Goal: Transaction & Acquisition: Purchase product/service

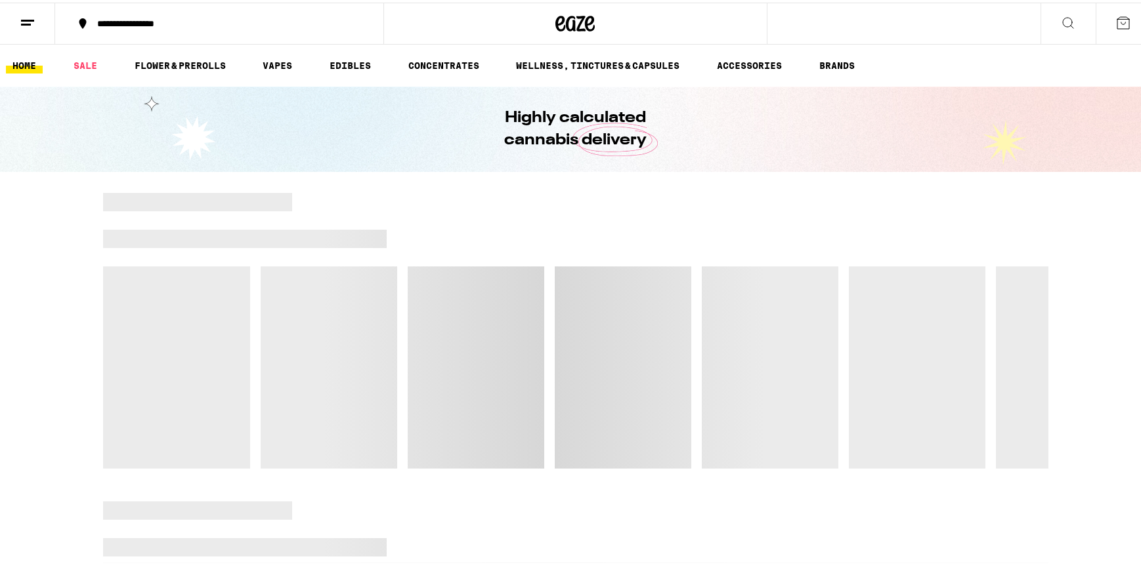
click at [95, 61] on link "SALE" at bounding box center [85, 63] width 37 height 16
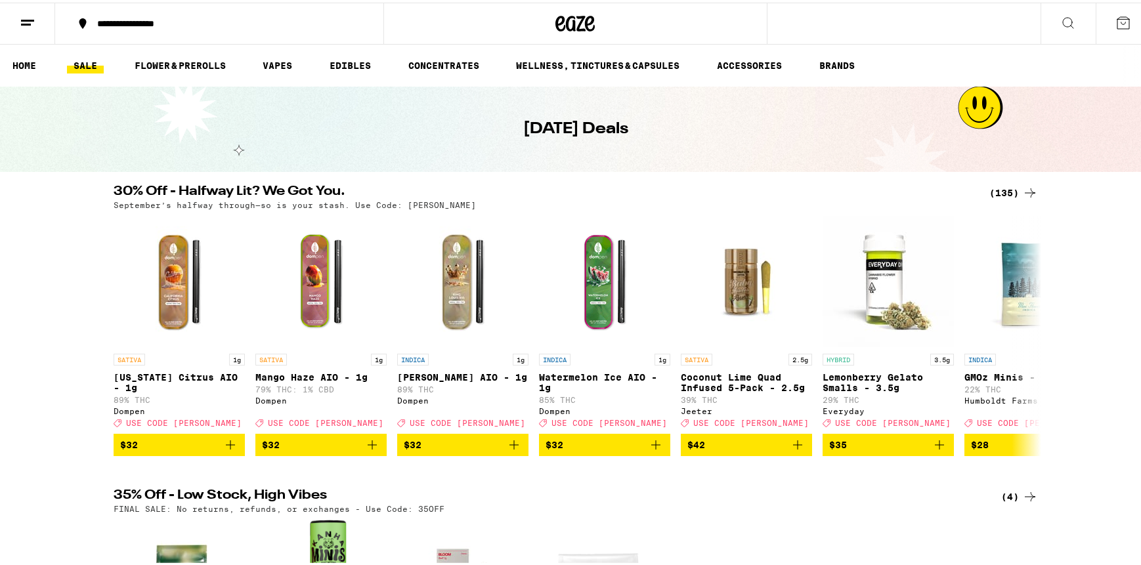
click at [1022, 191] on icon at bounding box center [1030, 191] width 16 height 16
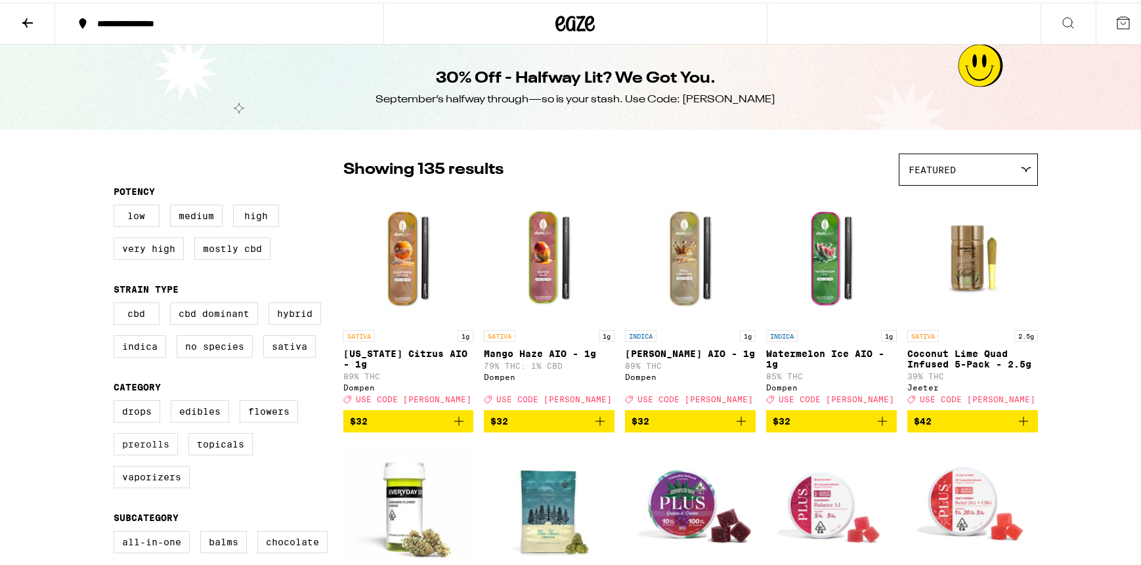
click at [134, 448] on label "Prerolls" at bounding box center [146, 442] width 64 height 22
click at [117, 401] on input "Prerolls" at bounding box center [116, 400] width 1 height 1
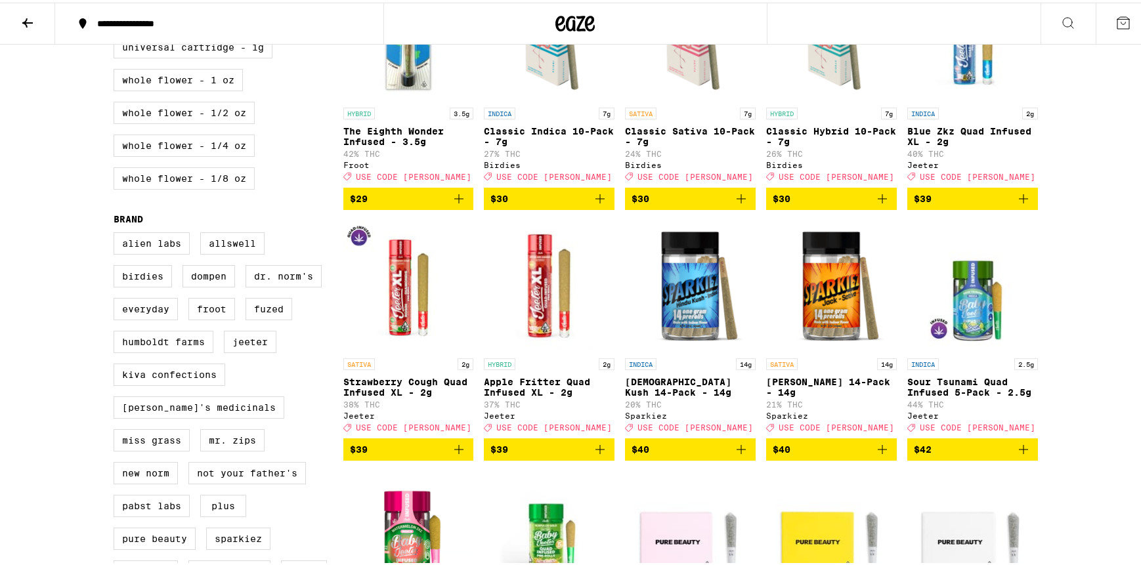
scroll to position [792, 0]
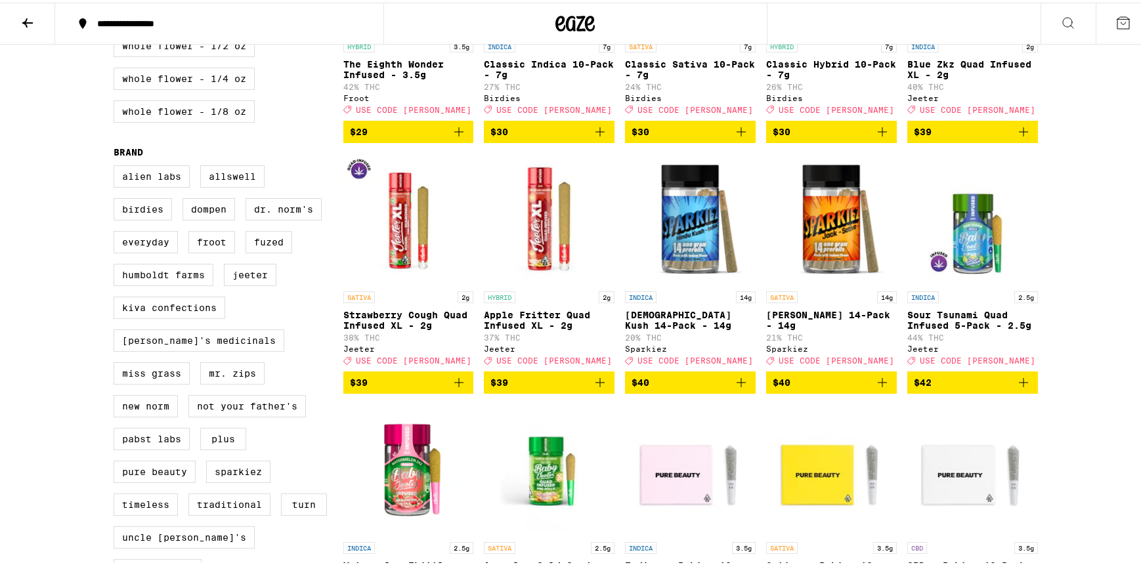
click at [735, 388] on icon "Add to bag" at bounding box center [741, 380] width 16 height 16
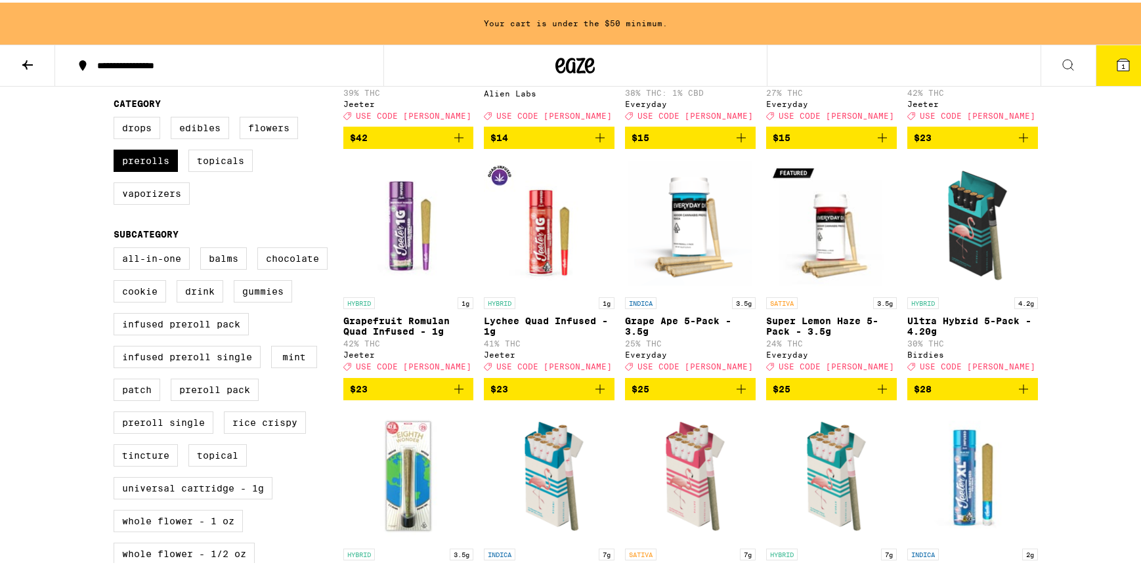
scroll to position [0, 0]
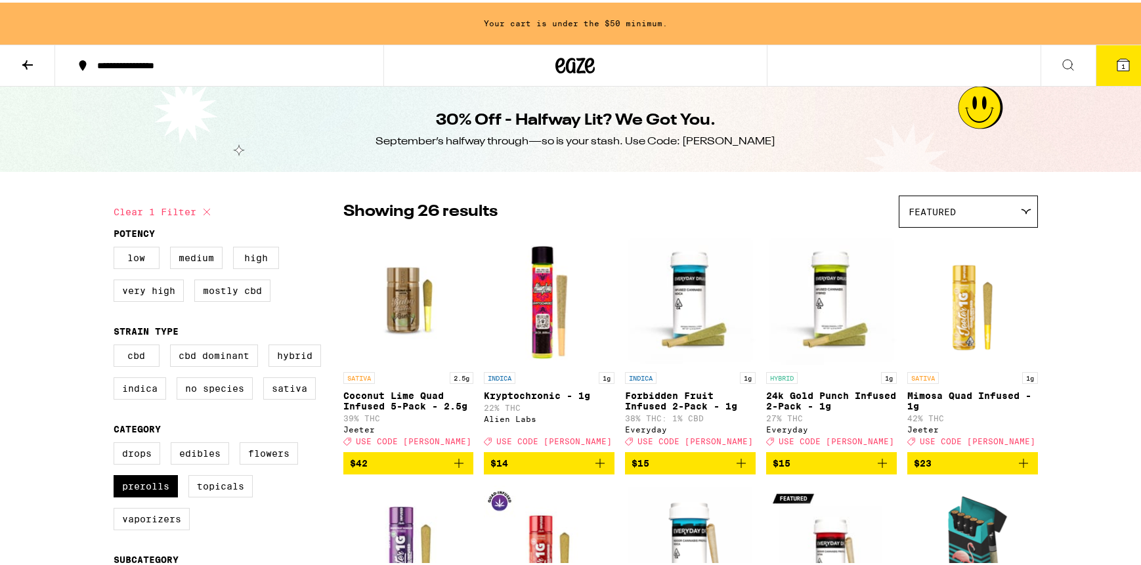
click at [1021, 467] on icon "Add to bag" at bounding box center [1024, 461] width 16 height 16
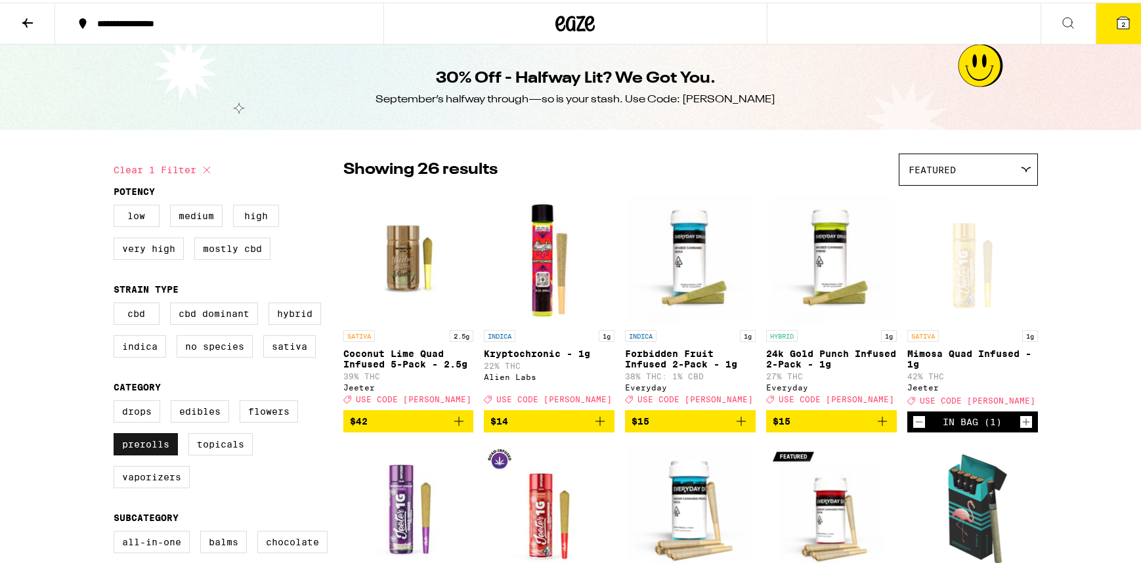
click at [152, 450] on label "Prerolls" at bounding box center [146, 442] width 64 height 22
click at [117, 401] on input "Prerolls" at bounding box center [116, 400] width 1 height 1
checkbox input "false"
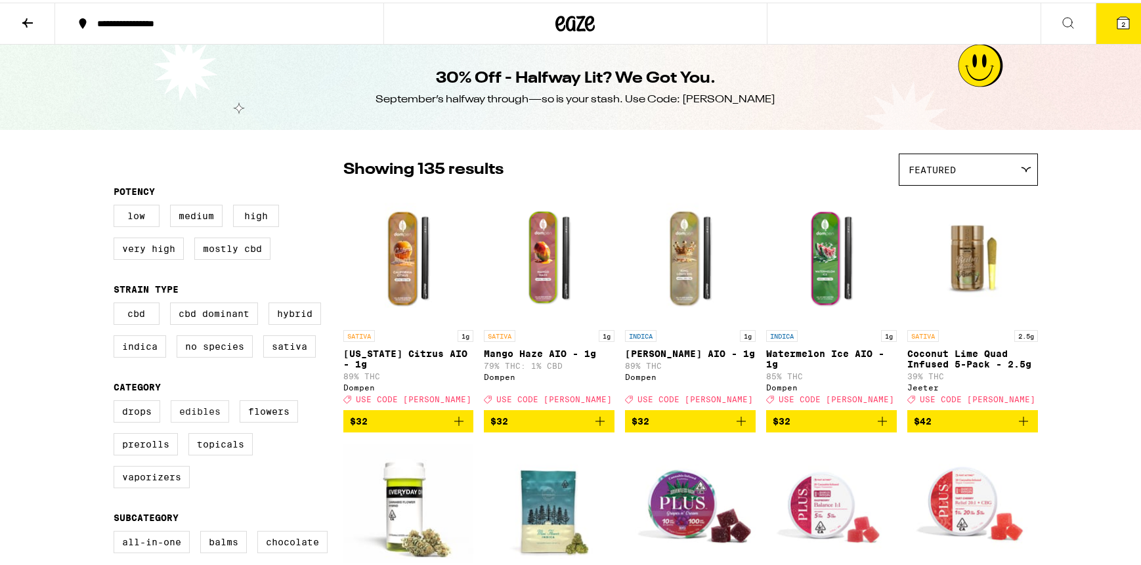
click at [201, 417] on label "Edibles" at bounding box center [200, 409] width 58 height 22
click at [117, 401] on input "Edibles" at bounding box center [116, 400] width 1 height 1
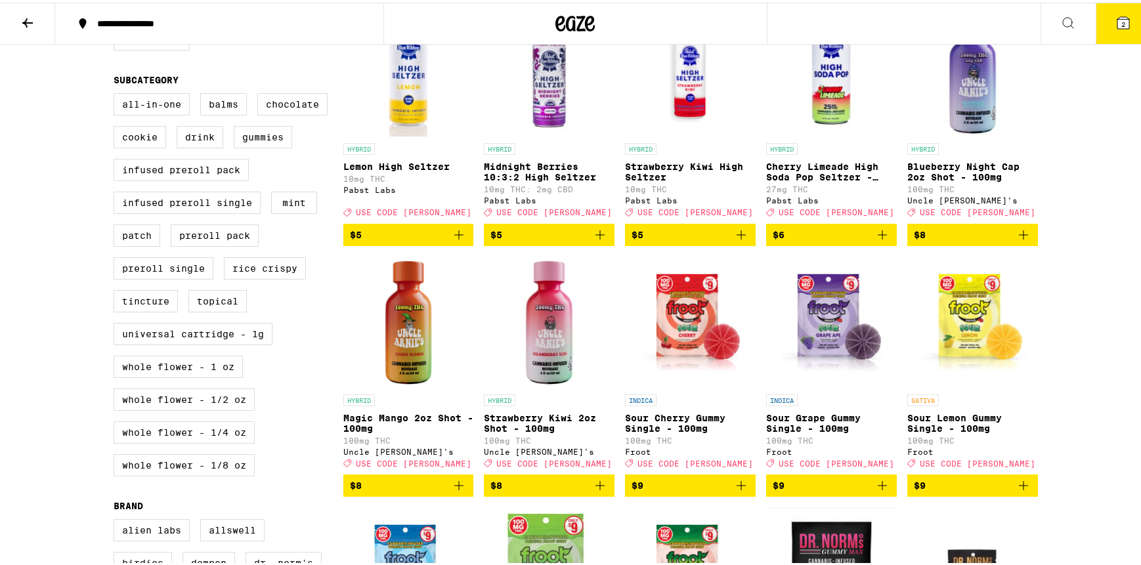
scroll to position [422, 0]
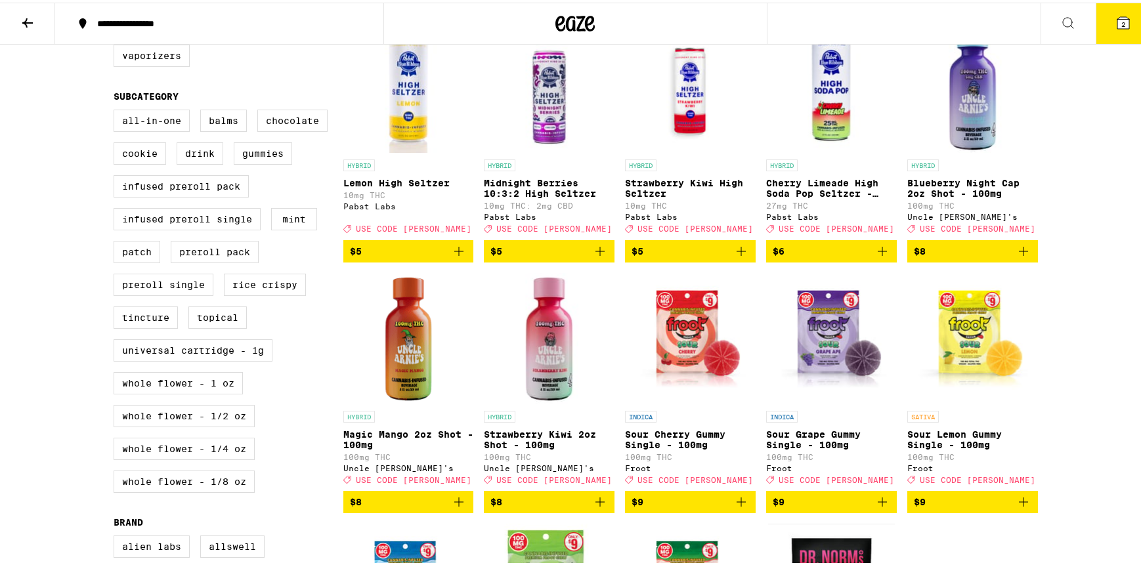
click at [1016, 257] on icon "Add to bag" at bounding box center [1024, 249] width 16 height 16
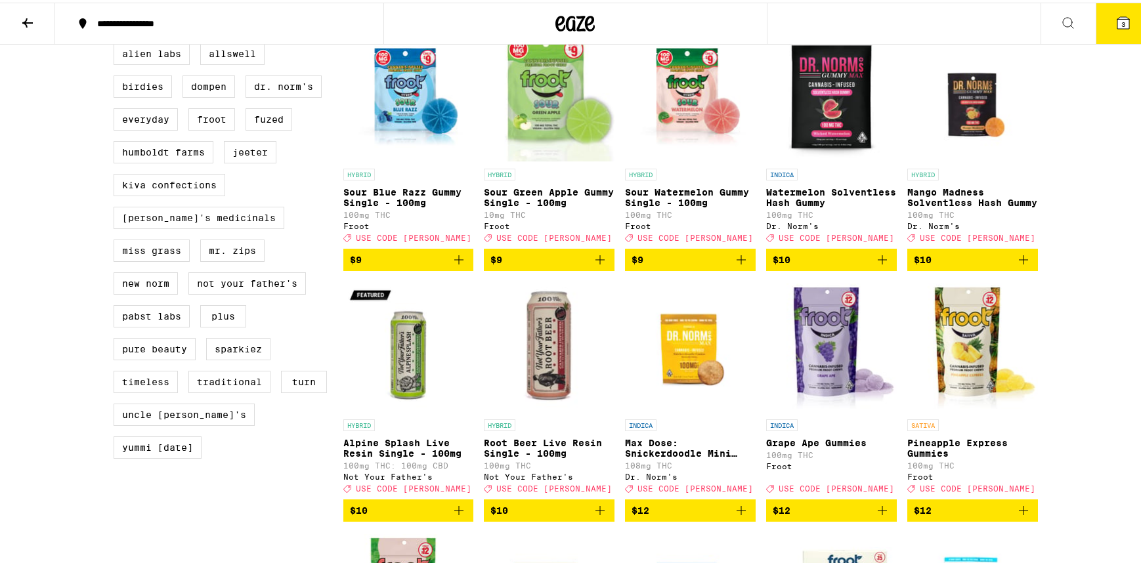
scroll to position [516, 0]
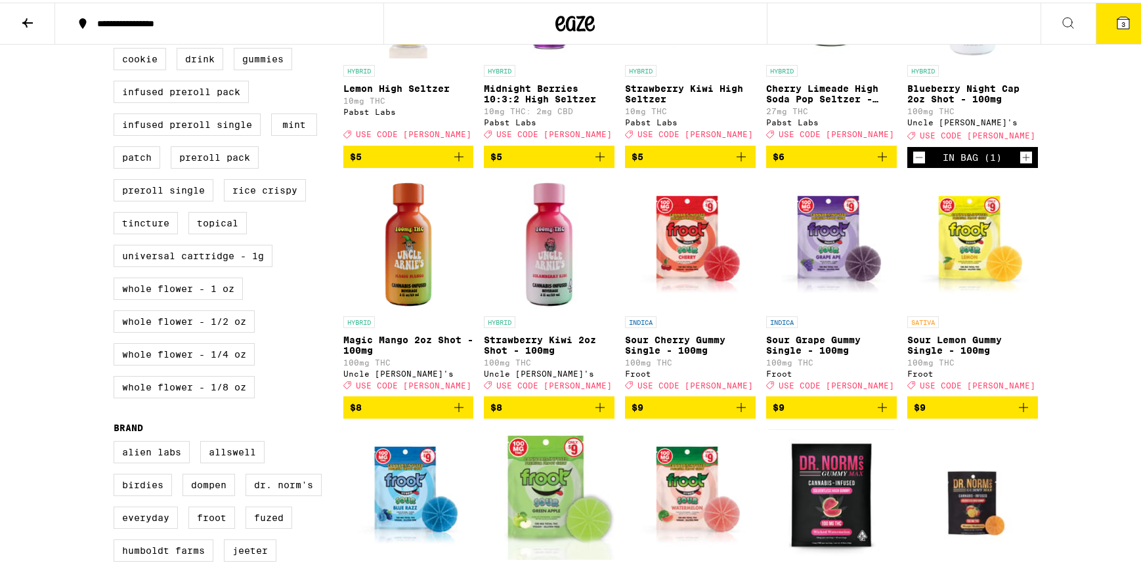
click at [598, 413] on icon "Add to bag" at bounding box center [600, 405] width 16 height 16
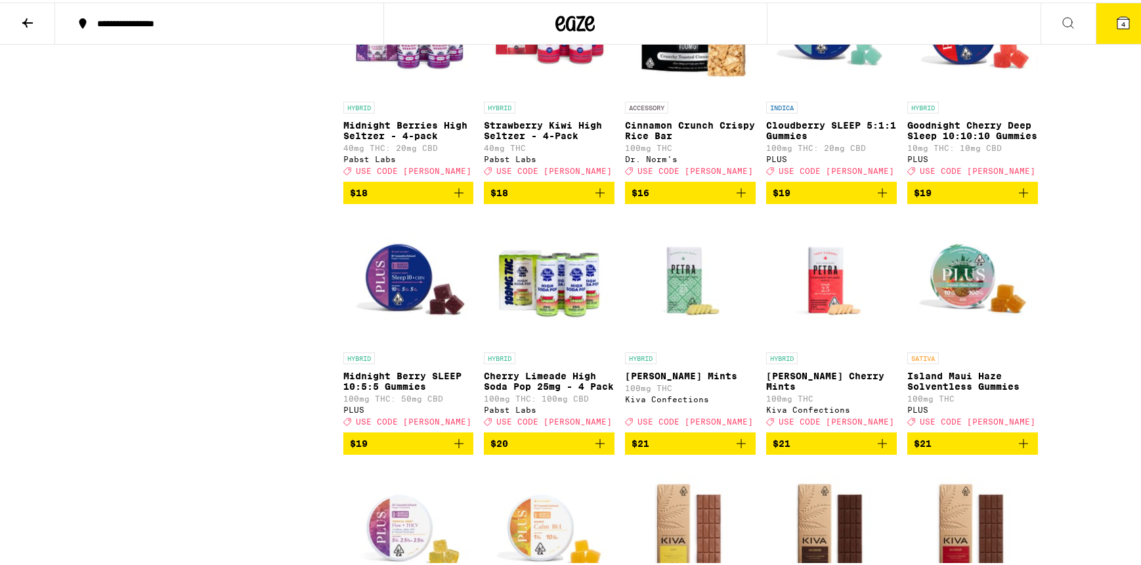
scroll to position [1994, 0]
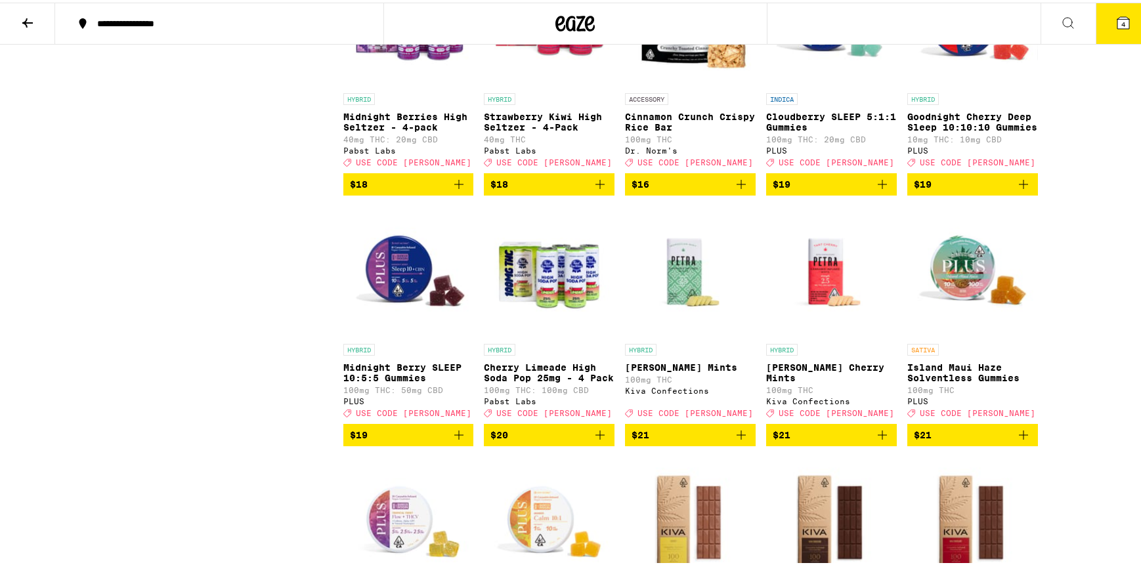
click at [542, 381] on p "Cherry Limeade High Soda Pop 25mg - 4 Pack" at bounding box center [549, 370] width 131 height 21
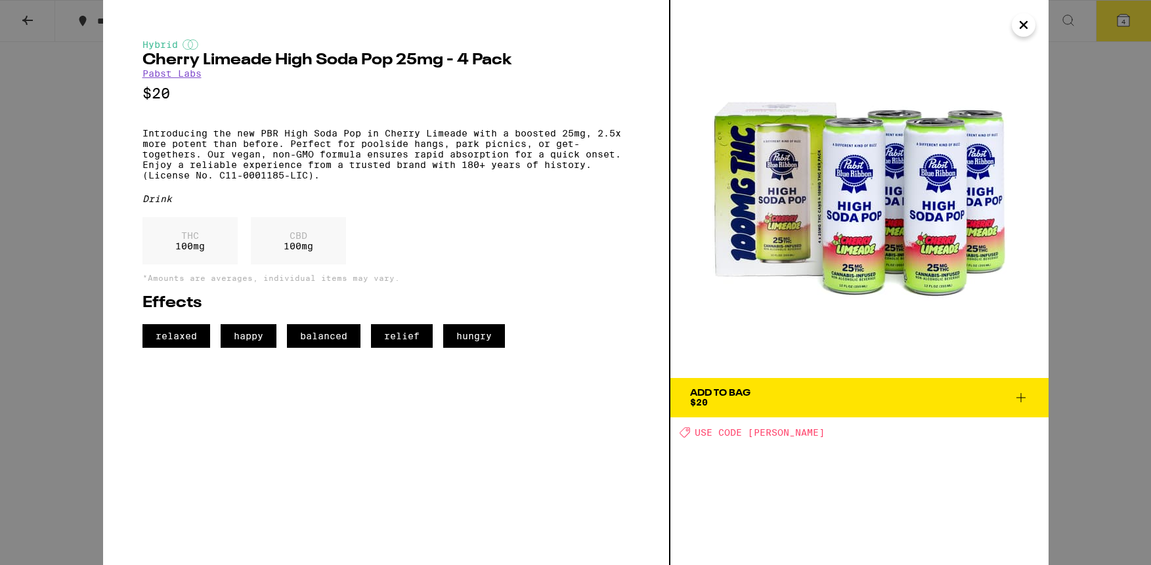
click at [749, 398] on div "Add To Bag $20" at bounding box center [720, 398] width 60 height 18
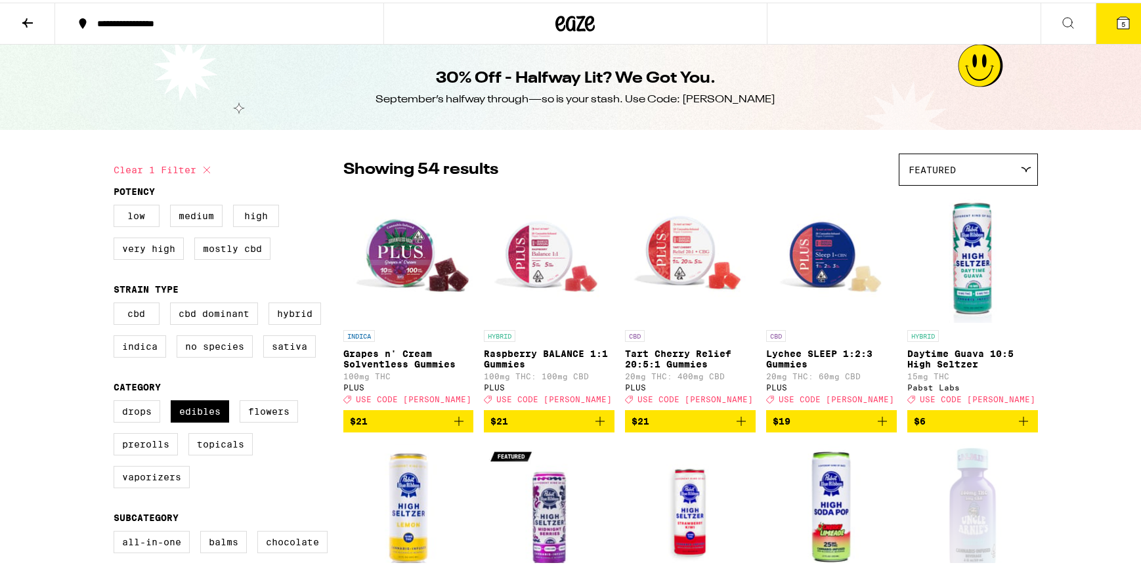
click at [169, 165] on button "Clear 1 filter" at bounding box center [164, 167] width 101 height 33
checkbox input "false"
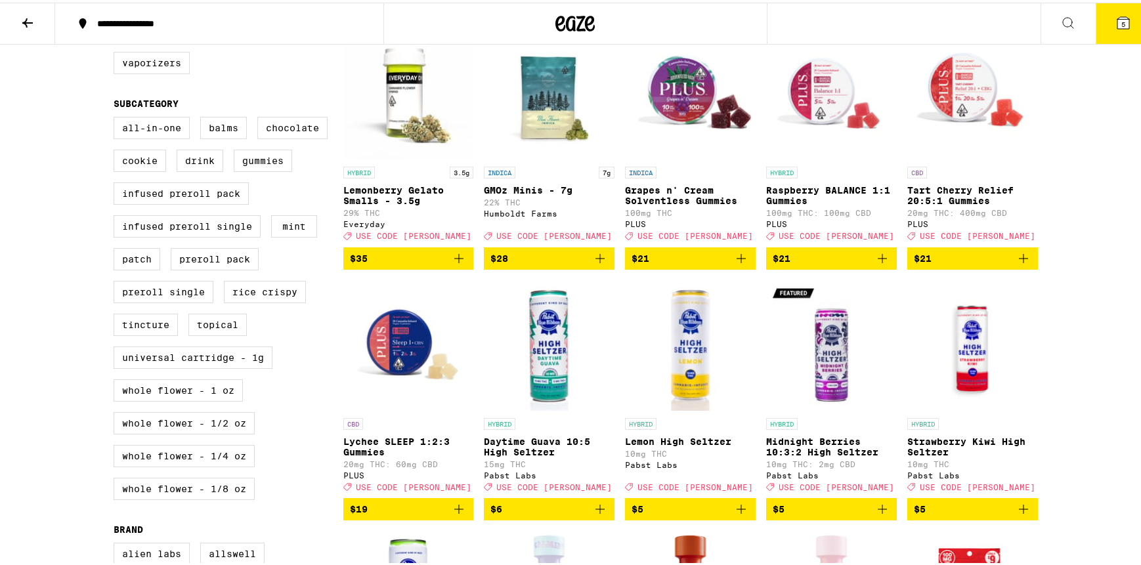
scroll to position [481, 0]
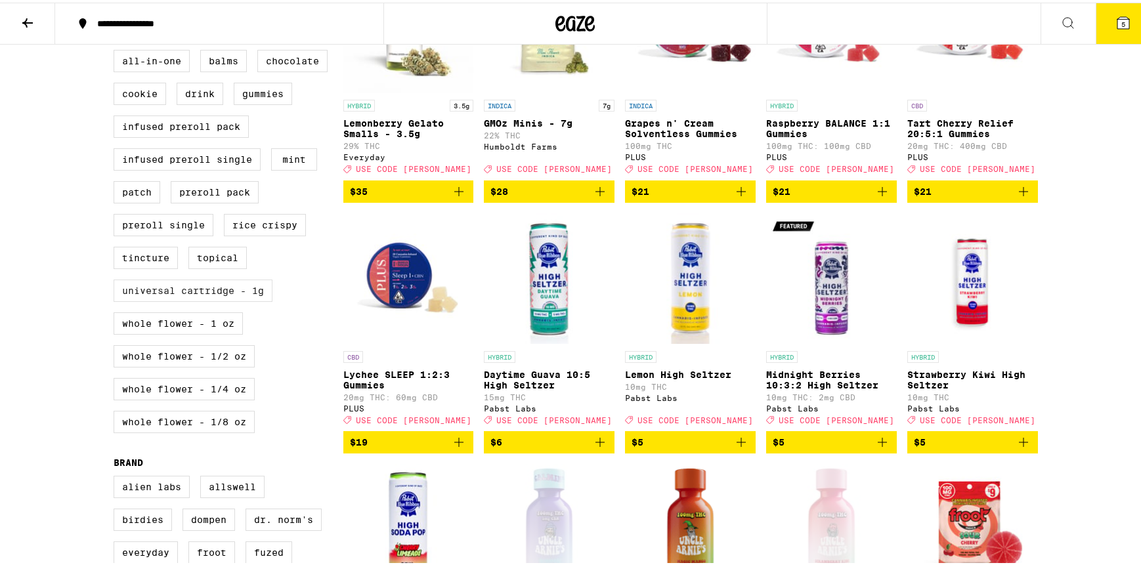
click at [171, 299] on label "Universal Cartridge - 1g" at bounding box center [193, 288] width 159 height 22
click at [117, 50] on input "Universal Cartridge - 1g" at bounding box center [116, 49] width 1 height 1
checkbox input "true"
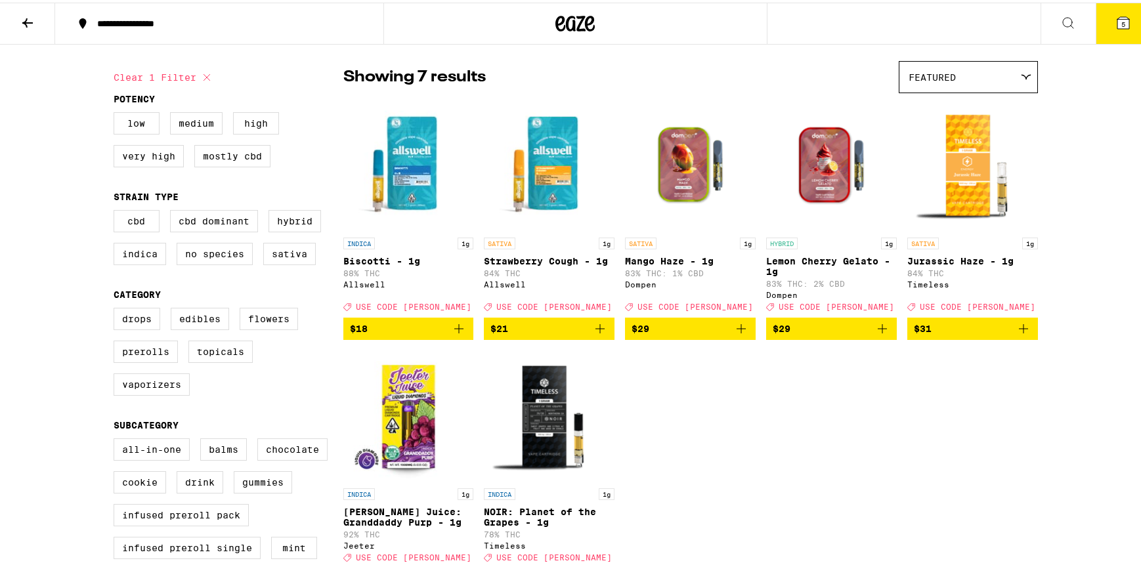
scroll to position [139, 0]
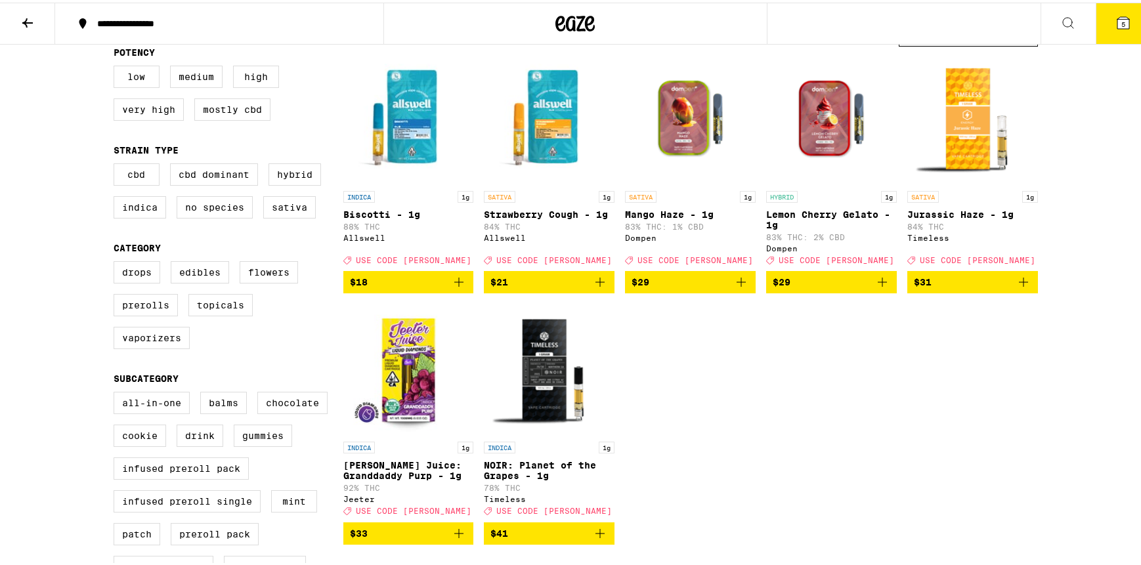
click at [596, 288] on icon "Add to bag" at bounding box center [600, 280] width 16 height 16
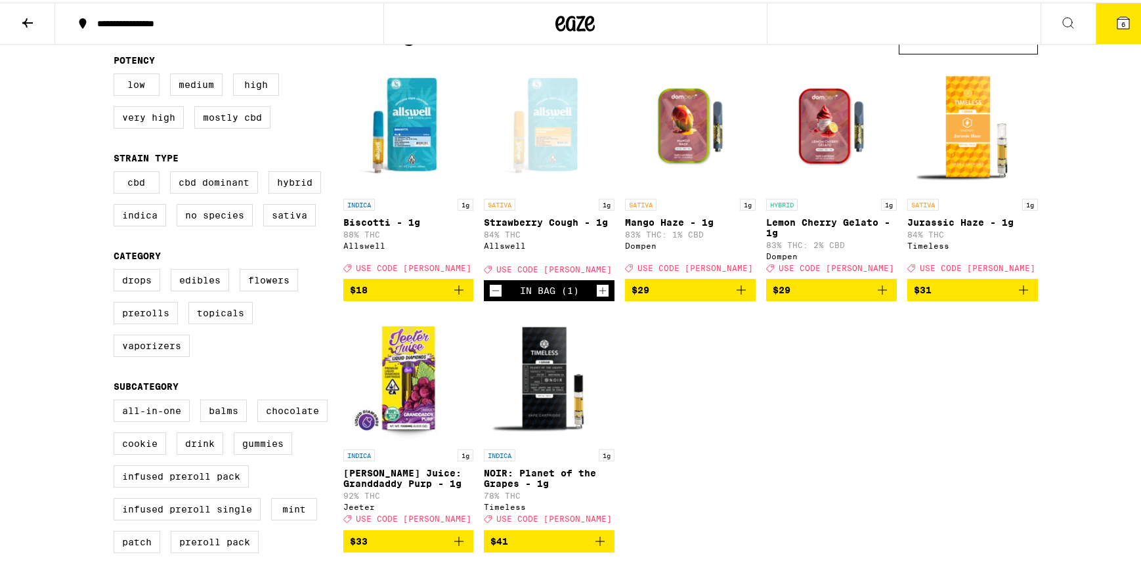
scroll to position [0, 0]
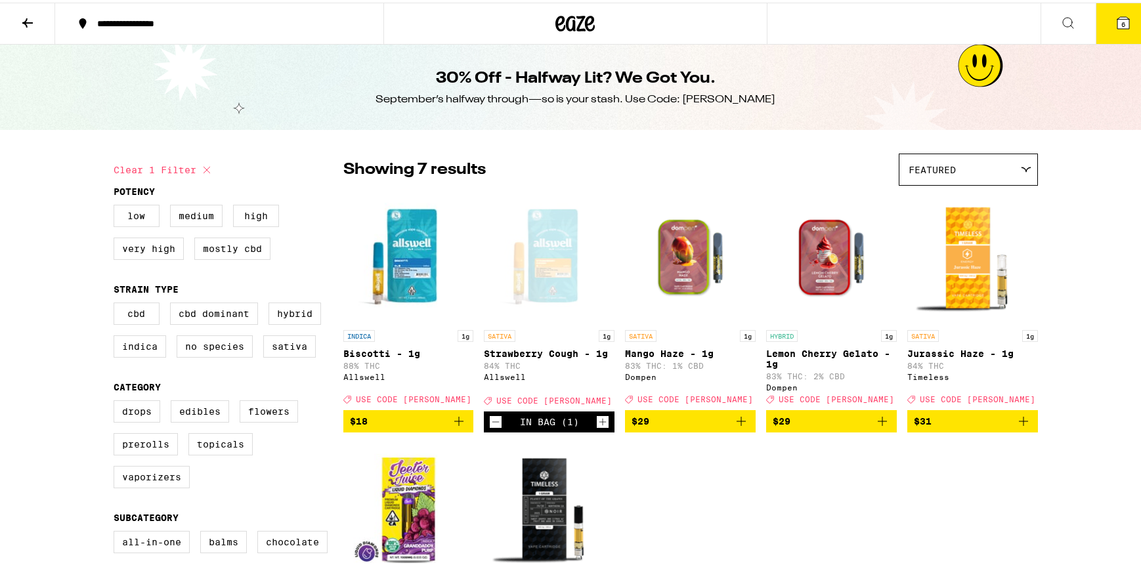
click at [34, 12] on icon at bounding box center [28, 20] width 16 height 16
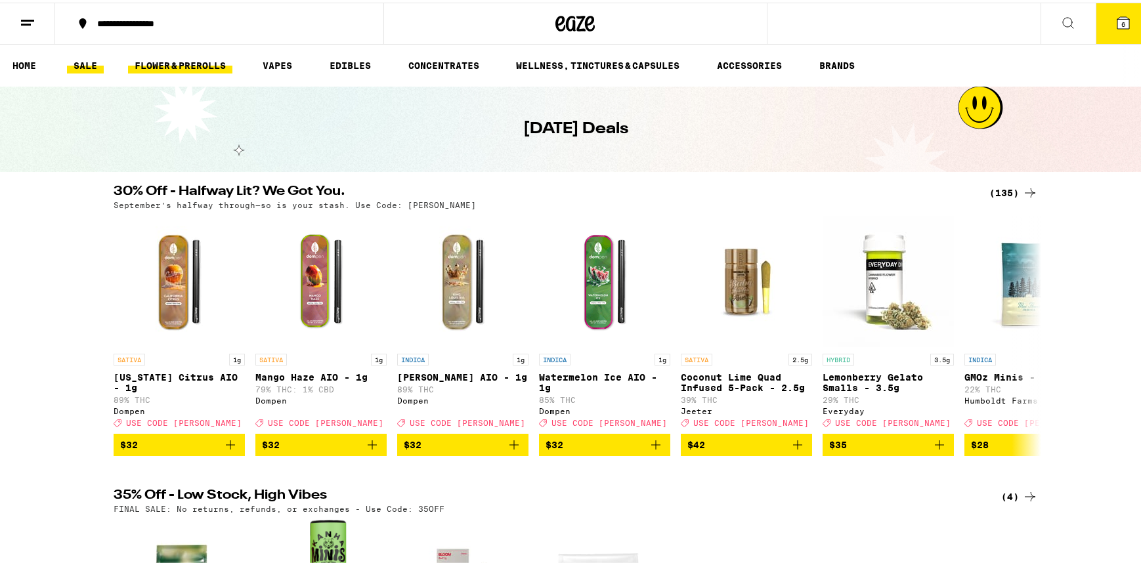
click at [179, 59] on link "FLOWER & PREROLLS" at bounding box center [180, 63] width 104 height 16
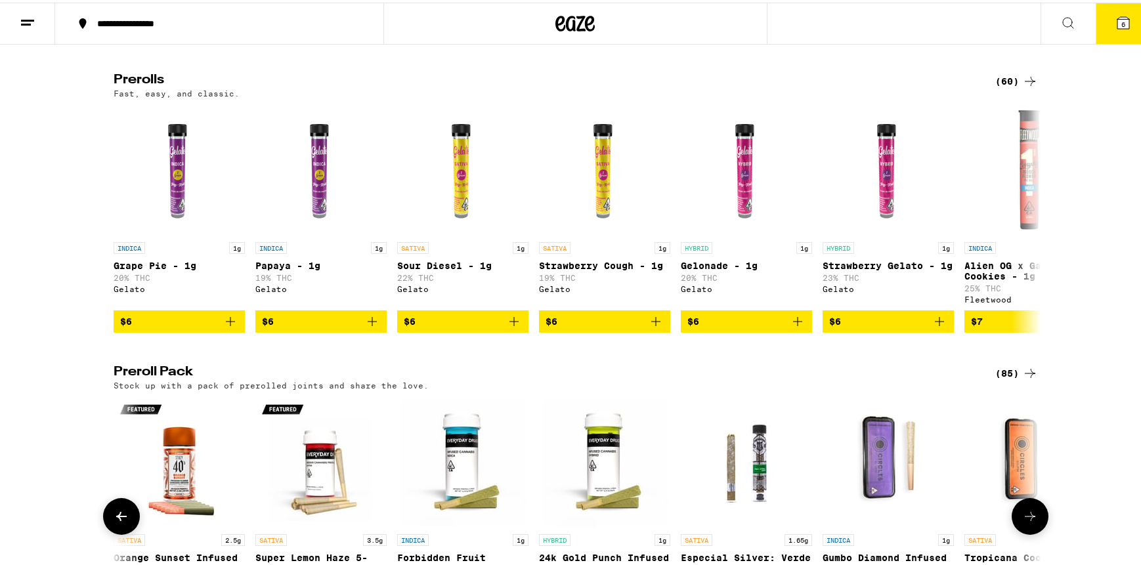
scroll to position [478, 0]
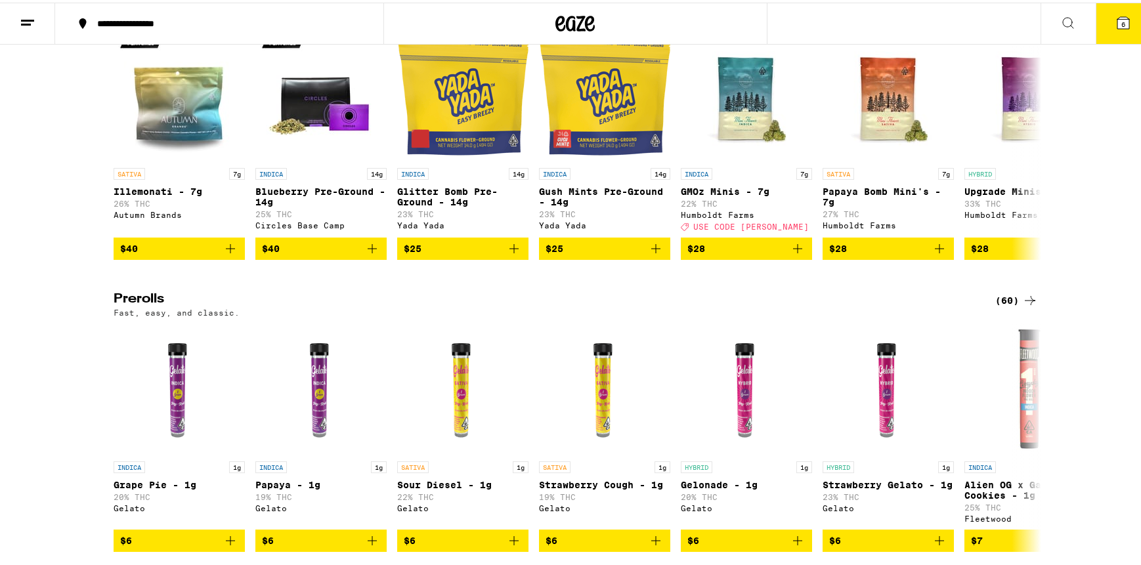
click at [131, 306] on h2 "Prerolls" at bounding box center [544, 298] width 860 height 16
click at [1001, 308] on div "Flower: 1g - 4g (80) The best bud - 1g and 4g flower. Roll it up or pack into y…" at bounding box center [575, 400] width 1151 height 1390
click at [1005, 306] on div "(60)" at bounding box center [1016, 298] width 43 height 16
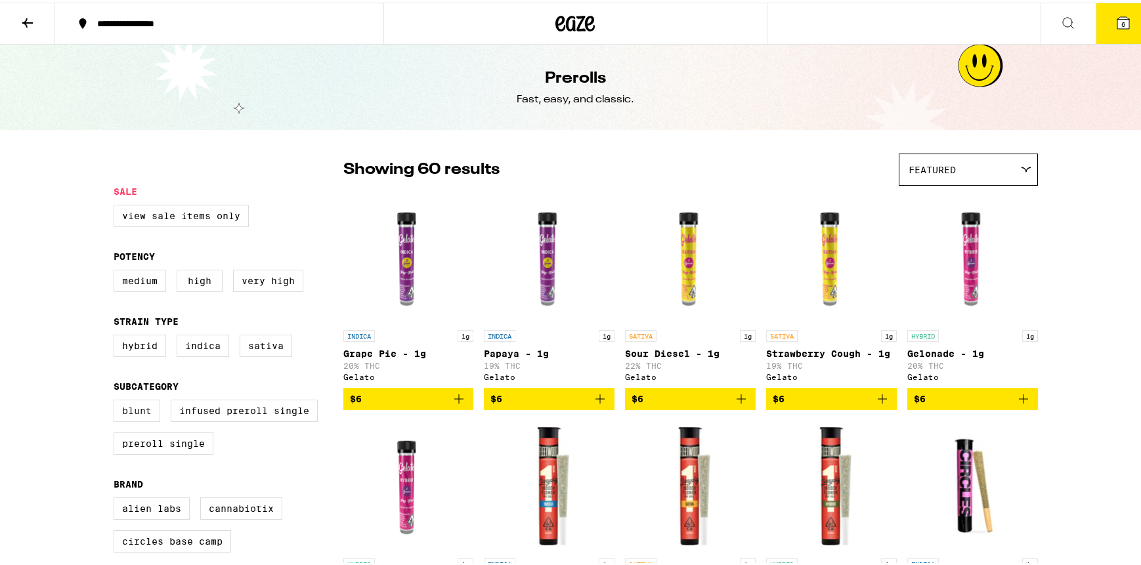
click at [145, 420] on label "Blunt" at bounding box center [137, 408] width 47 height 22
click at [117, 400] on input "Blunt" at bounding box center [116, 399] width 1 height 1
checkbox input "true"
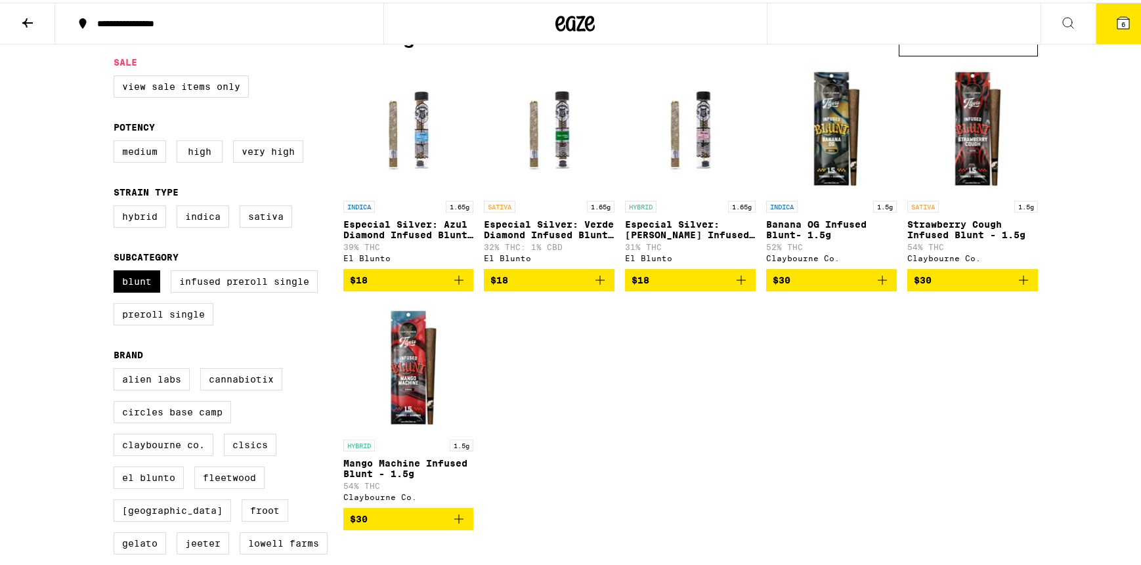
scroll to position [138, 0]
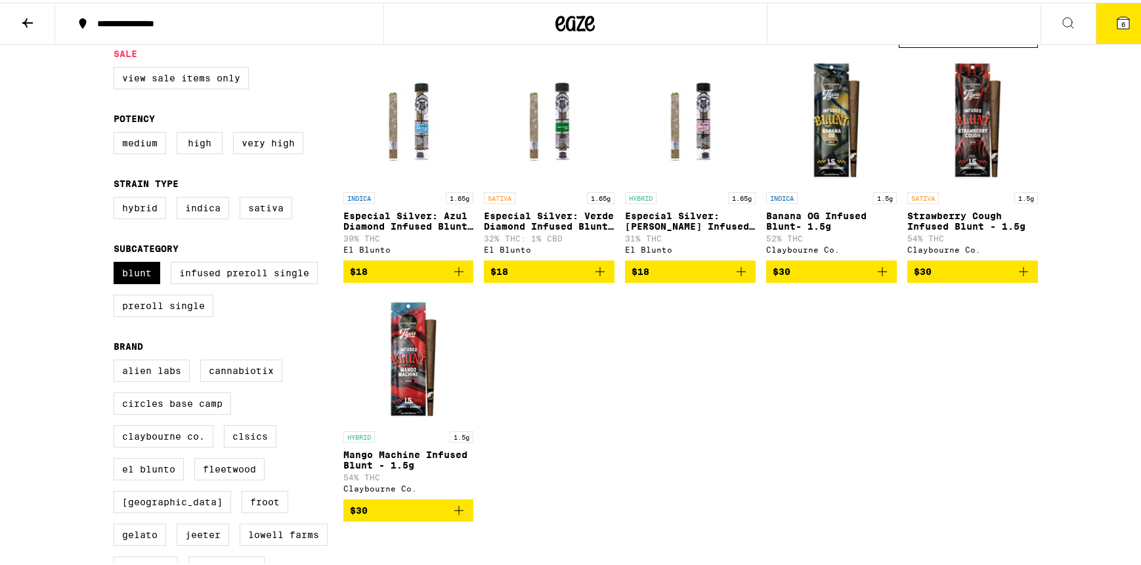
click at [1016, 277] on icon "Add to bag" at bounding box center [1024, 269] width 16 height 16
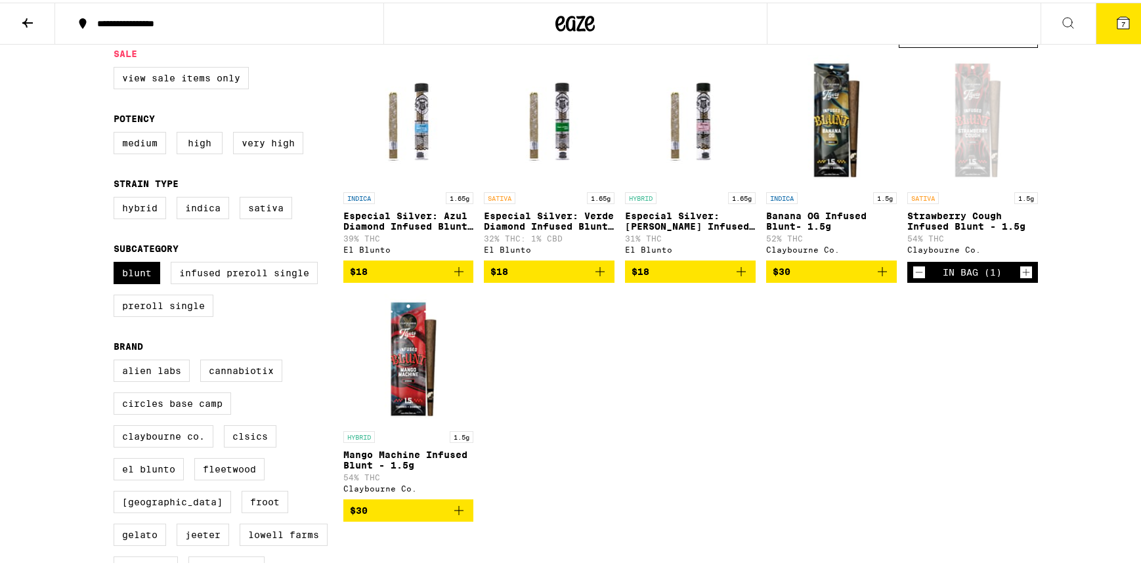
click at [882, 277] on icon "Add to bag" at bounding box center [883, 269] width 16 height 16
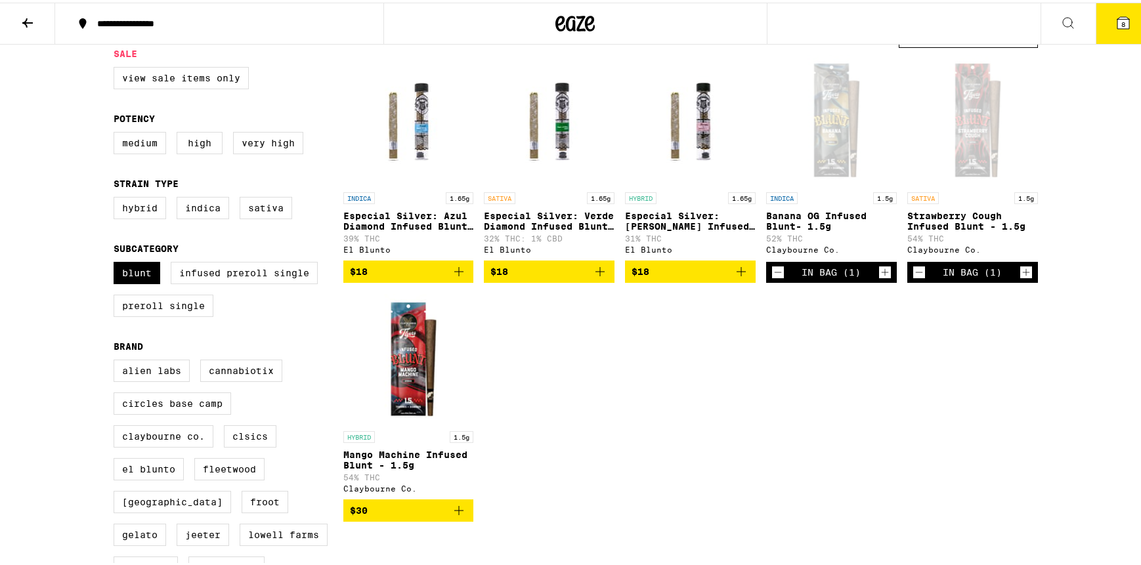
click at [1126, 13] on button "8" at bounding box center [1123, 21] width 55 height 41
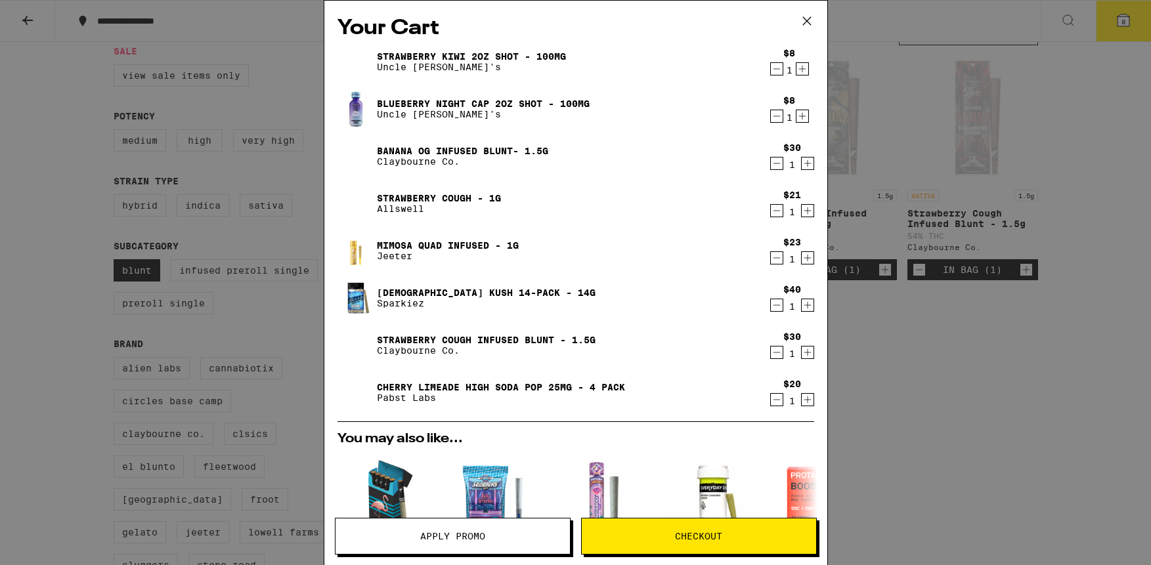
click at [399, 540] on span "Apply Promo" at bounding box center [453, 536] width 234 height 9
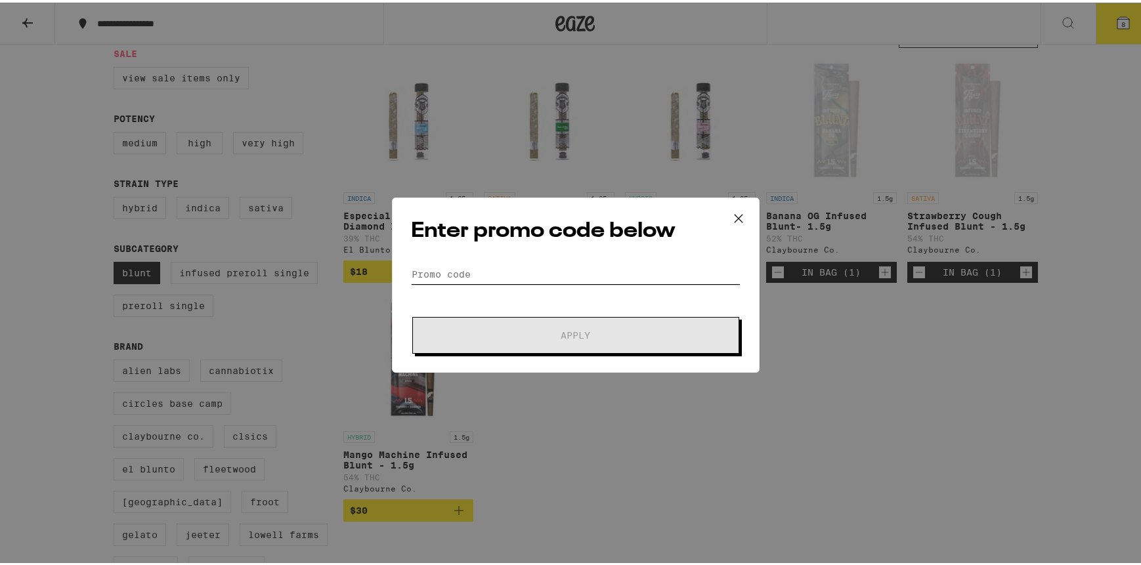
click at [427, 274] on input "Promo Code" at bounding box center [576, 272] width 330 height 20
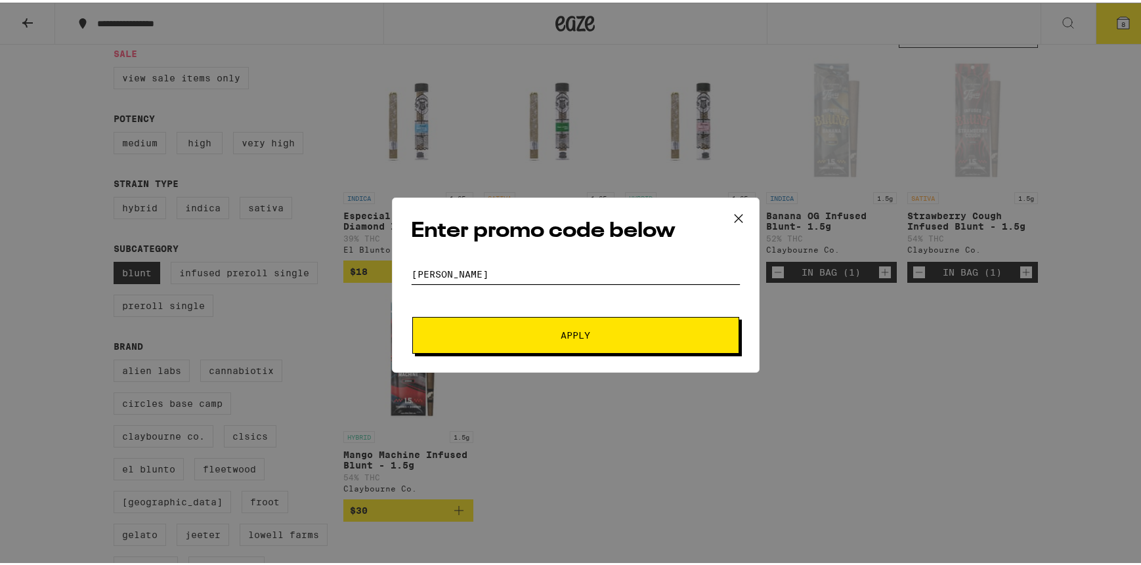
type input "[PERSON_NAME]"
click at [412, 315] on button "Apply" at bounding box center [575, 333] width 327 height 37
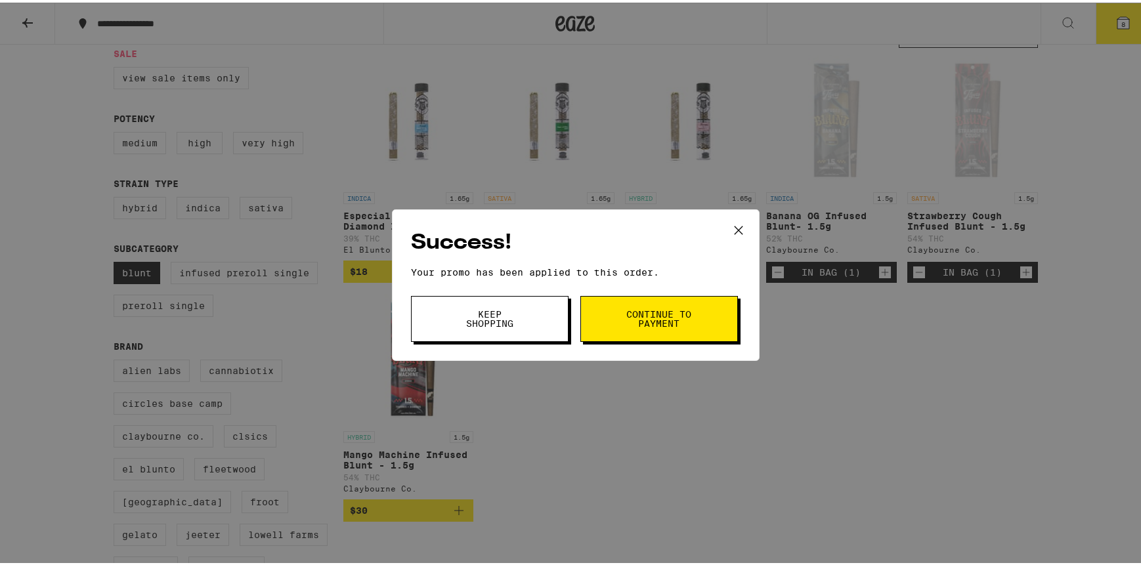
click at [701, 315] on button "Continue to payment" at bounding box center [659, 317] width 158 height 46
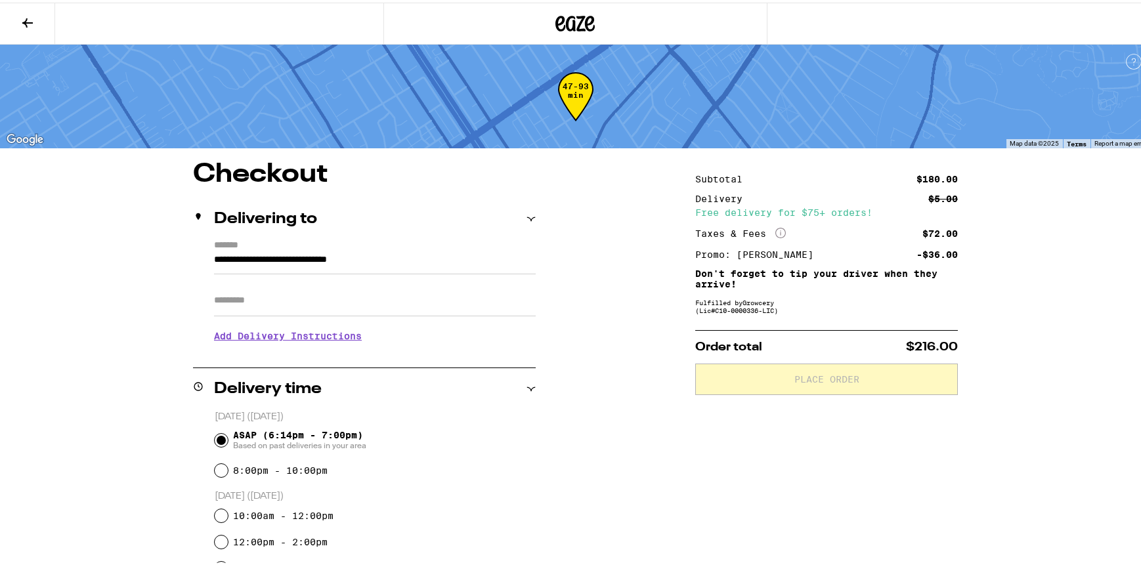
click at [28, 18] on icon at bounding box center [28, 20] width 16 height 16
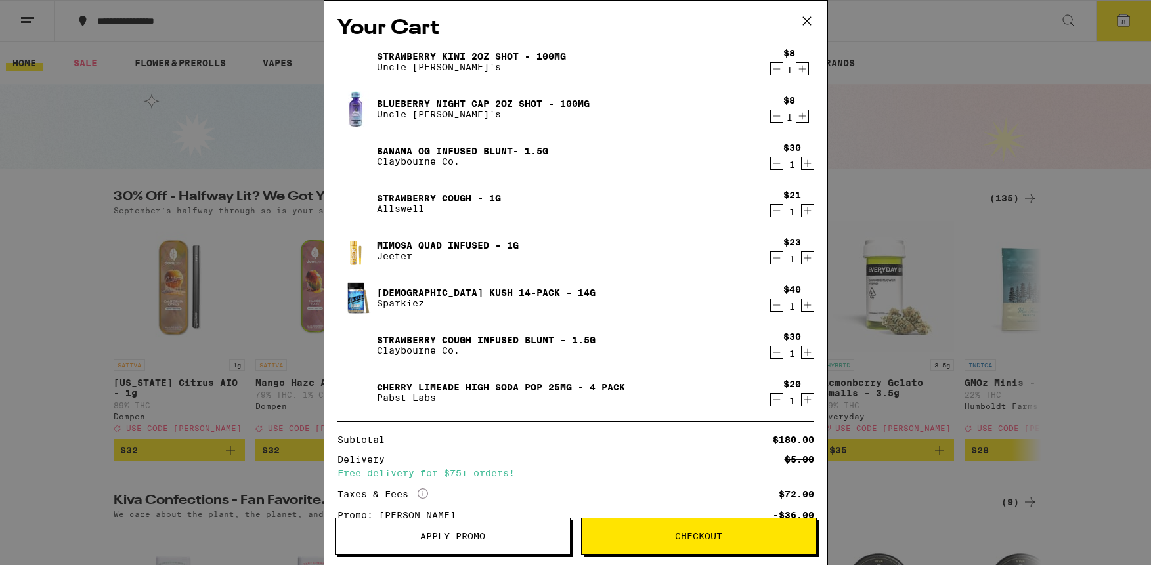
click at [771, 260] on icon "Decrement" at bounding box center [777, 258] width 12 height 16
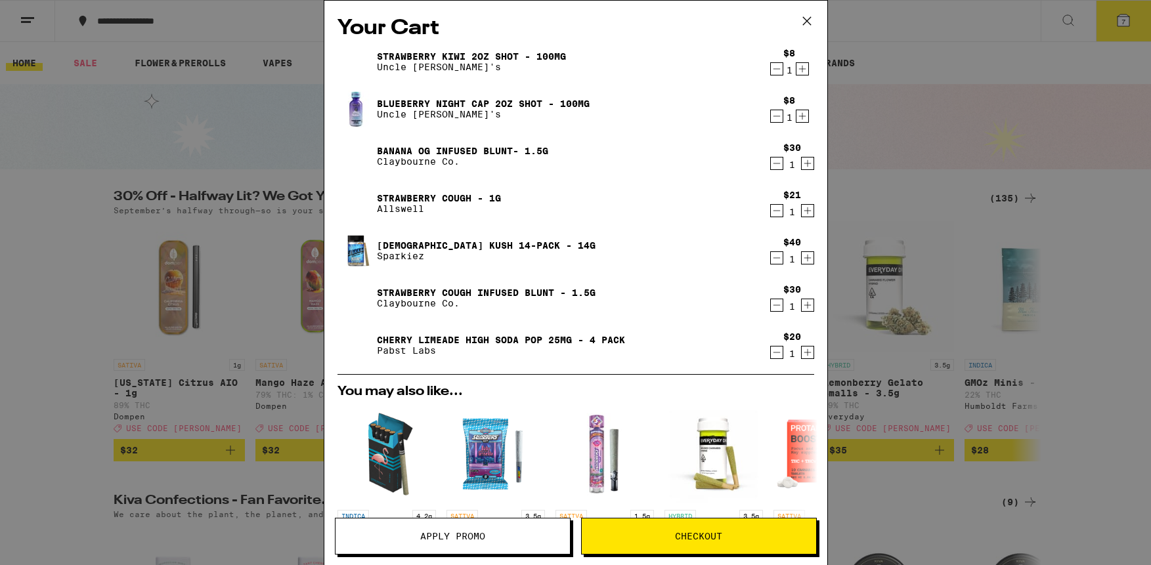
click at [771, 262] on icon "Decrement" at bounding box center [777, 258] width 12 height 16
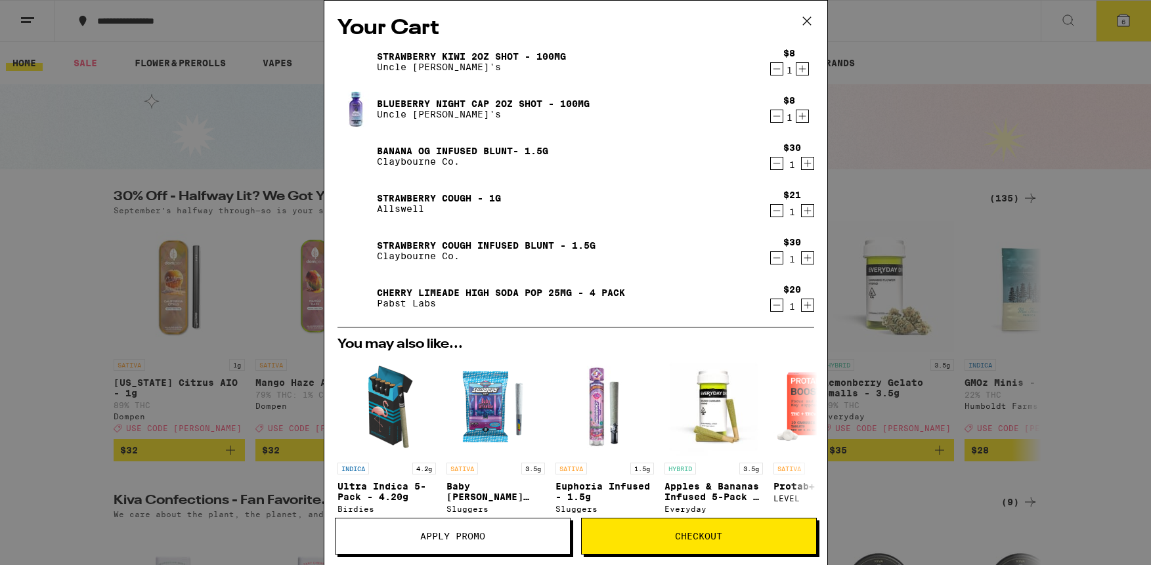
click at [814, 20] on icon at bounding box center [807, 21] width 20 height 20
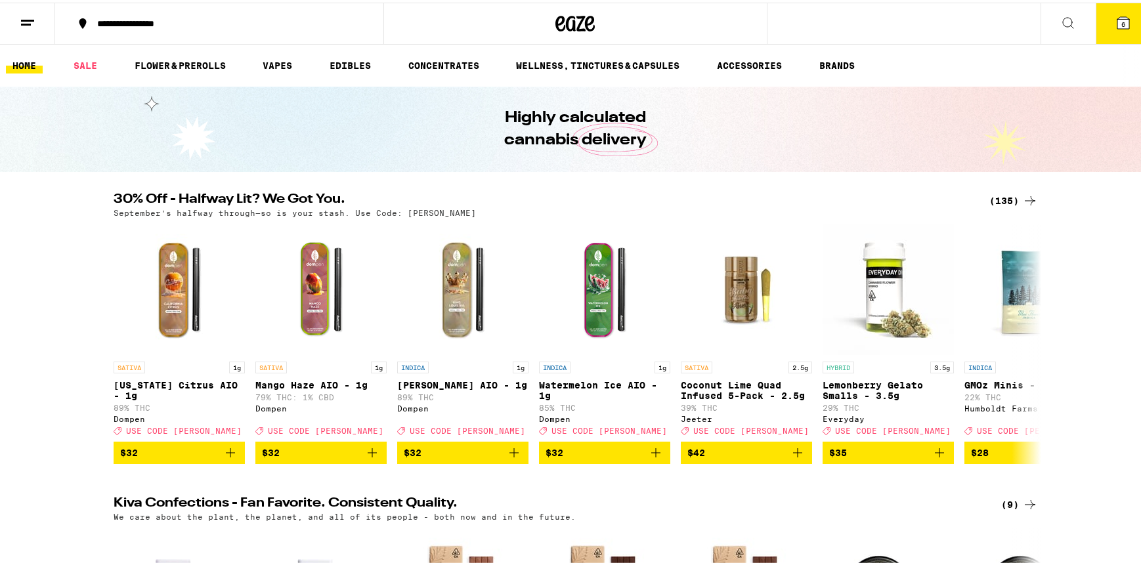
click at [994, 199] on div "(135)" at bounding box center [1014, 198] width 49 height 16
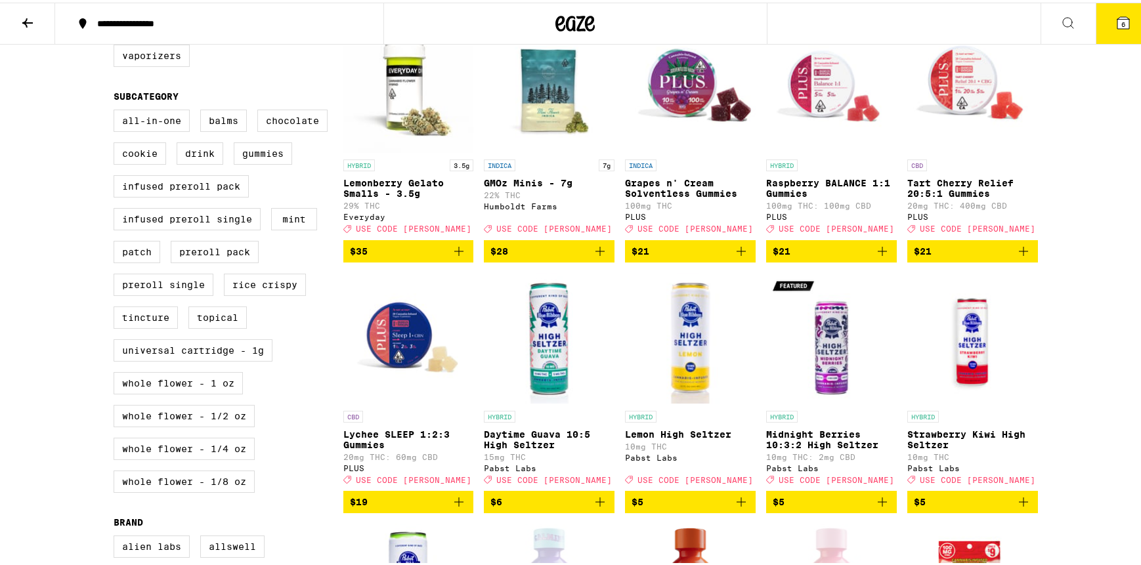
scroll to position [430, 0]
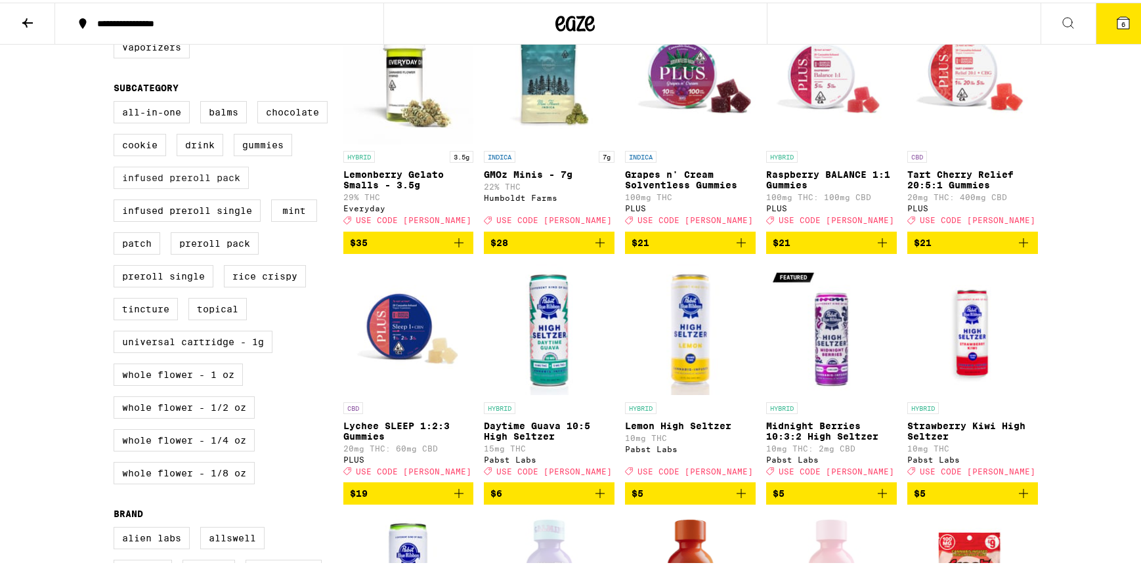
click at [227, 186] on label "Infused Preroll Pack" at bounding box center [181, 175] width 135 height 22
click at [117, 101] on input "Infused Preroll Pack" at bounding box center [116, 100] width 1 height 1
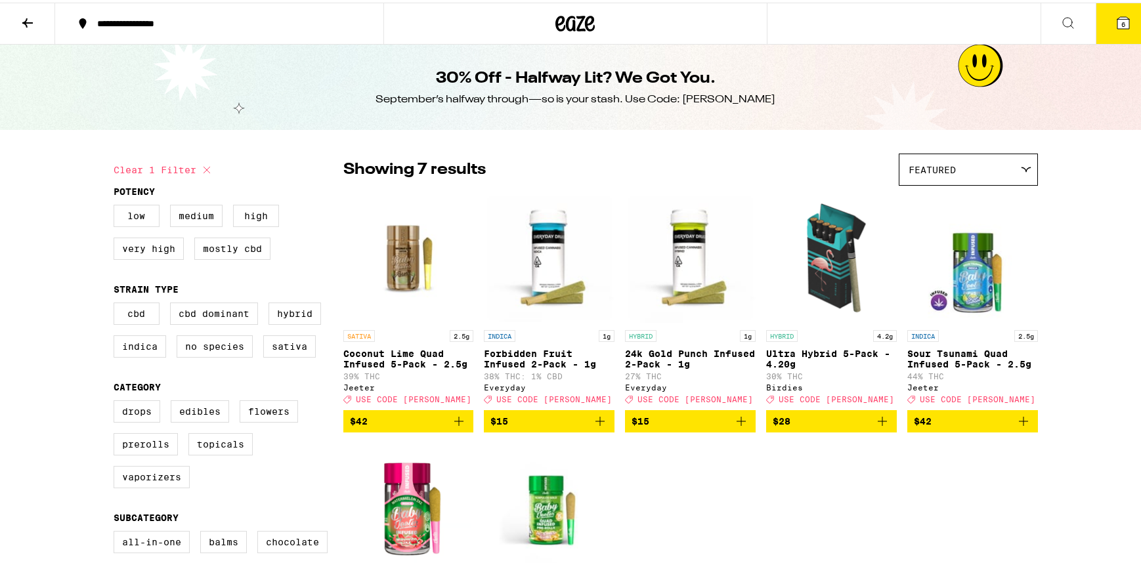
scroll to position [236, 0]
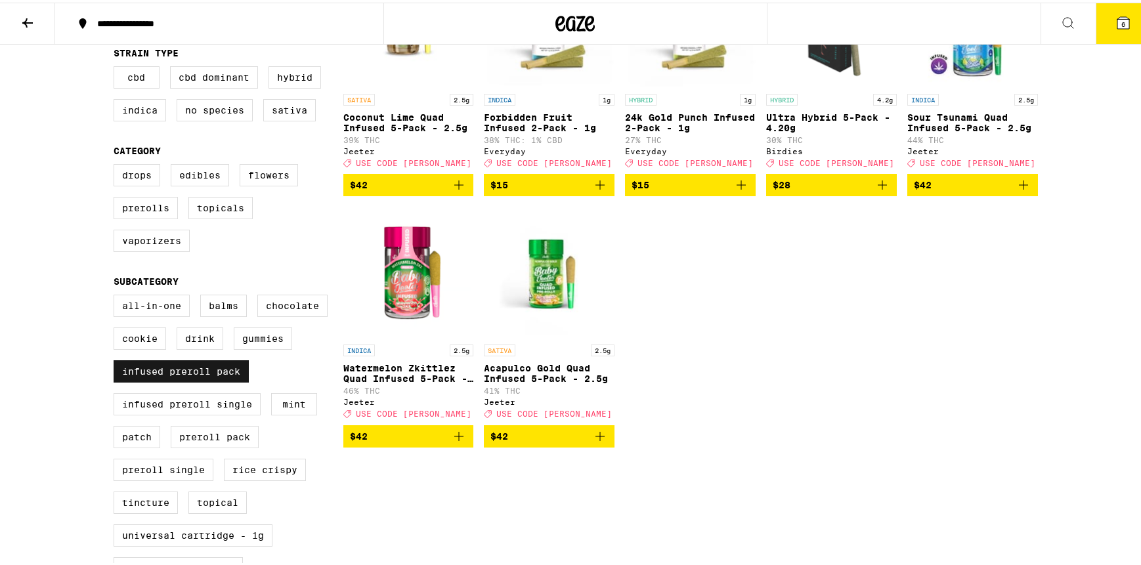
click at [170, 380] on label "Infused Preroll Pack" at bounding box center [181, 369] width 135 height 22
click at [117, 295] on input "Infused Preroll Pack" at bounding box center [116, 294] width 1 height 1
checkbox input "false"
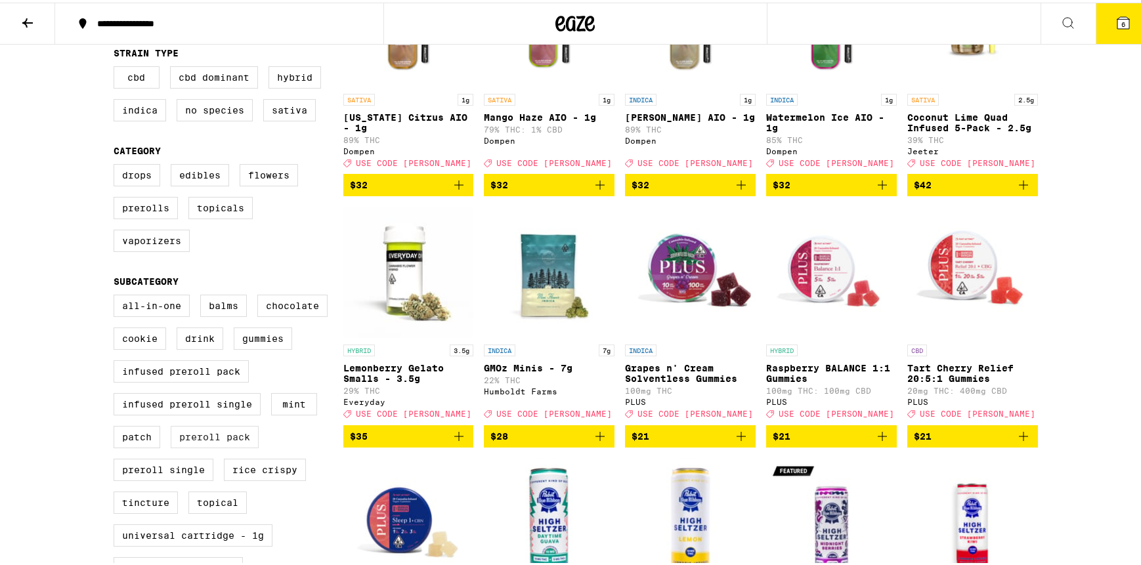
click at [204, 446] on label "Preroll Pack" at bounding box center [215, 435] width 88 height 22
click at [117, 295] on input "Preroll Pack" at bounding box center [116, 294] width 1 height 1
checkbox input "true"
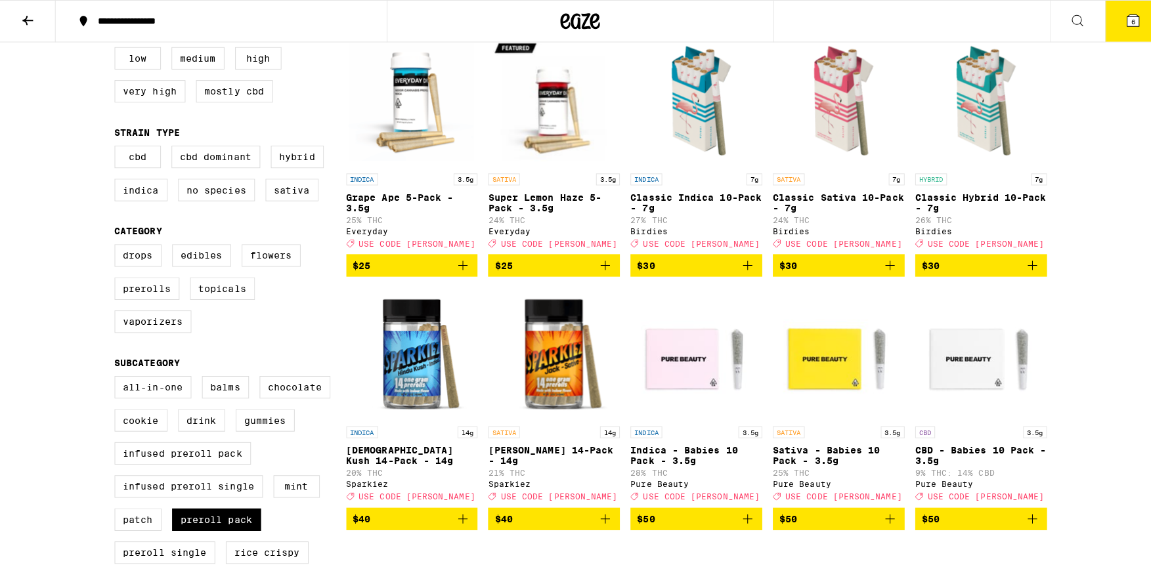
scroll to position [182, 0]
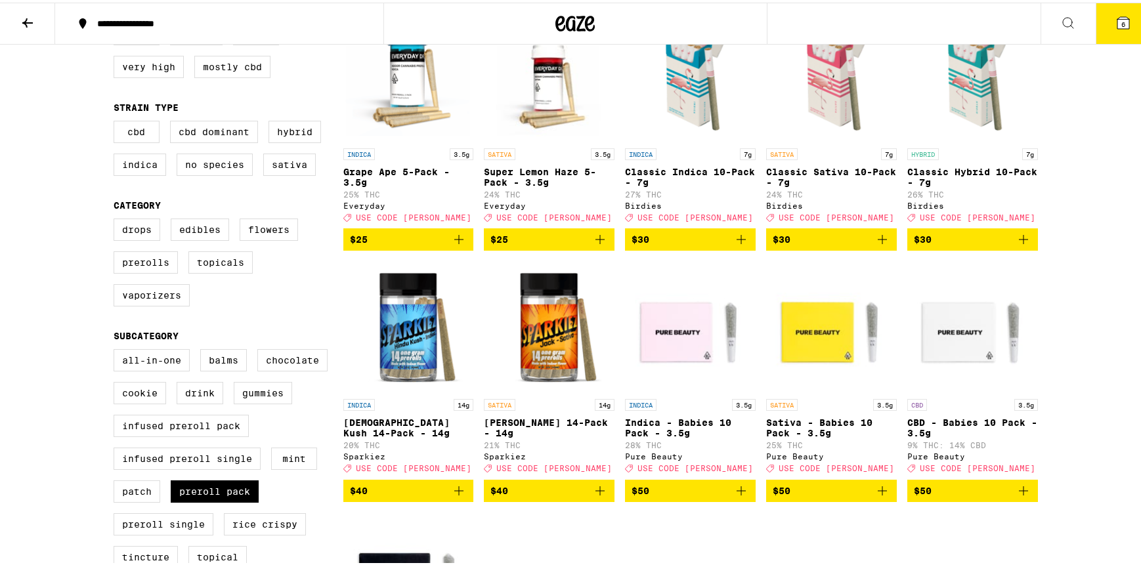
click at [540, 496] on span "$40" at bounding box center [550, 489] width 118 height 16
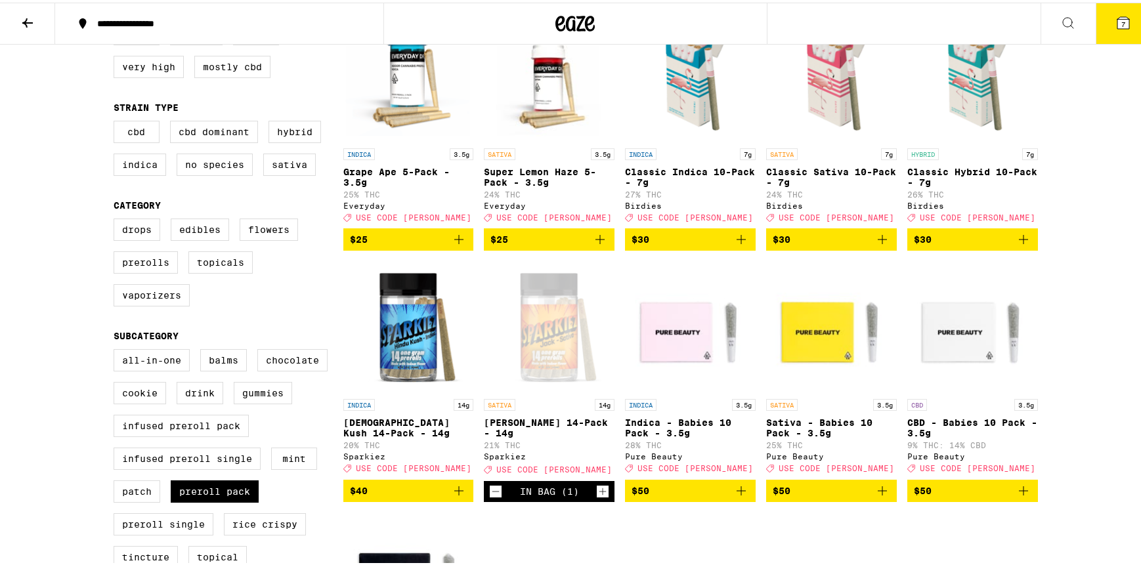
click at [1120, 20] on icon at bounding box center [1124, 20] width 16 height 16
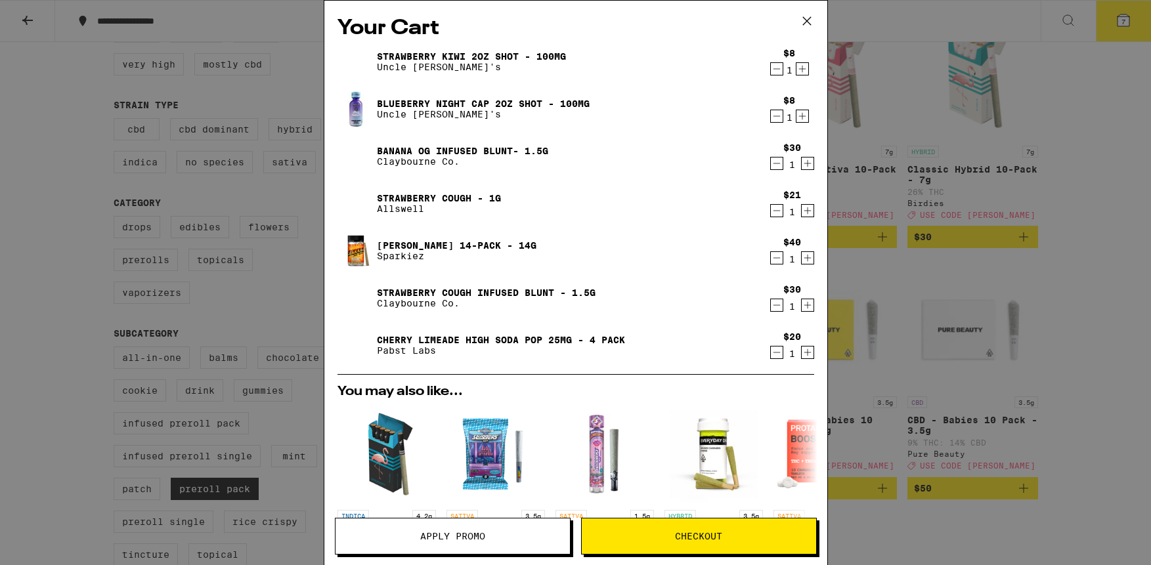
click at [771, 213] on icon "Decrement" at bounding box center [777, 211] width 12 height 16
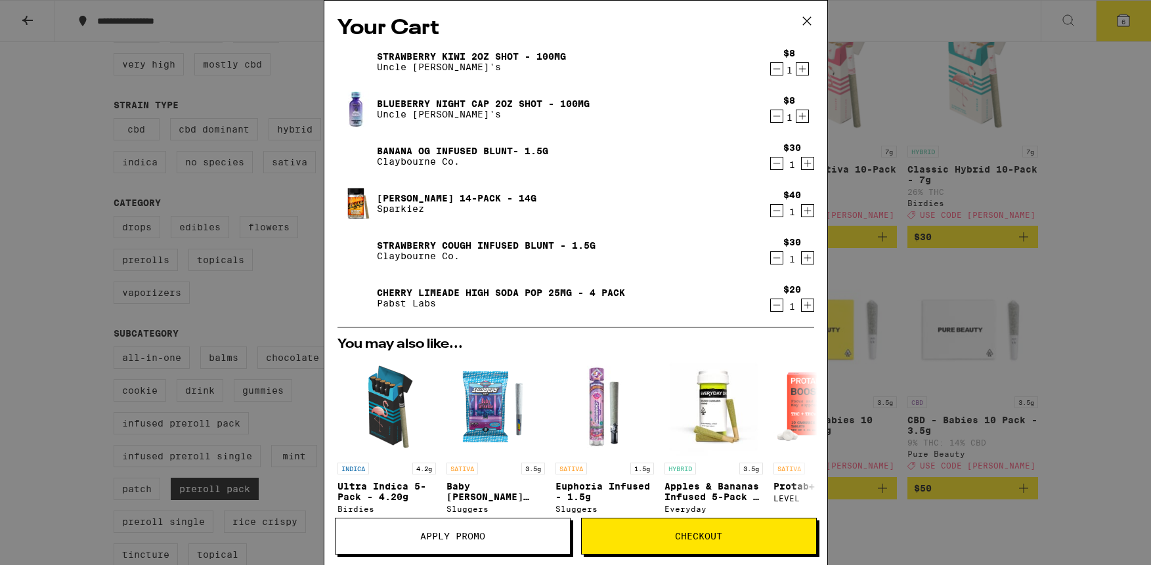
click at [731, 544] on button "Checkout" at bounding box center [699, 536] width 236 height 37
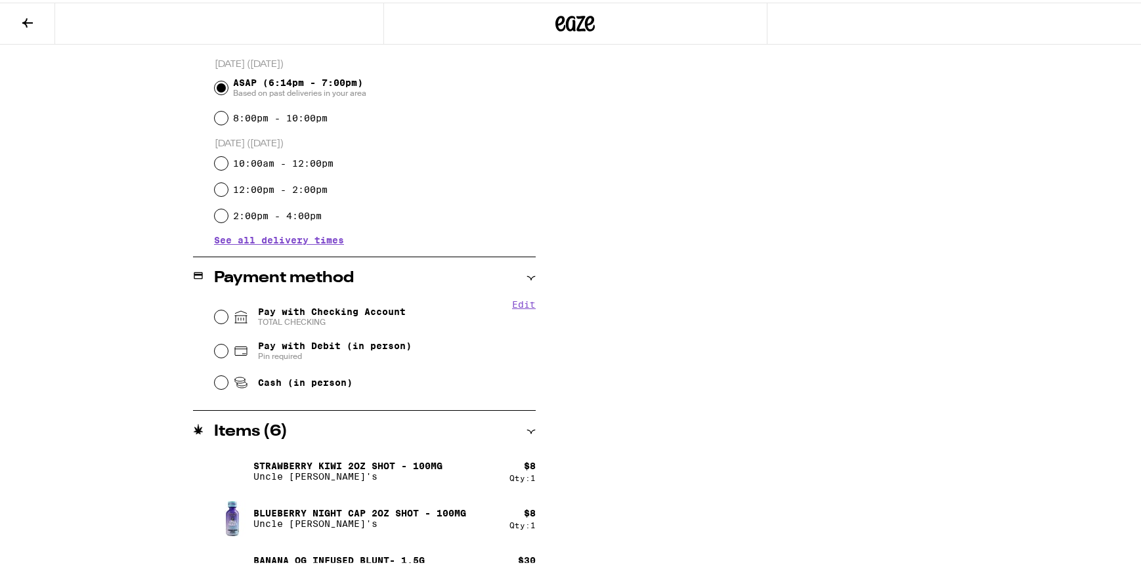
scroll to position [361, 0]
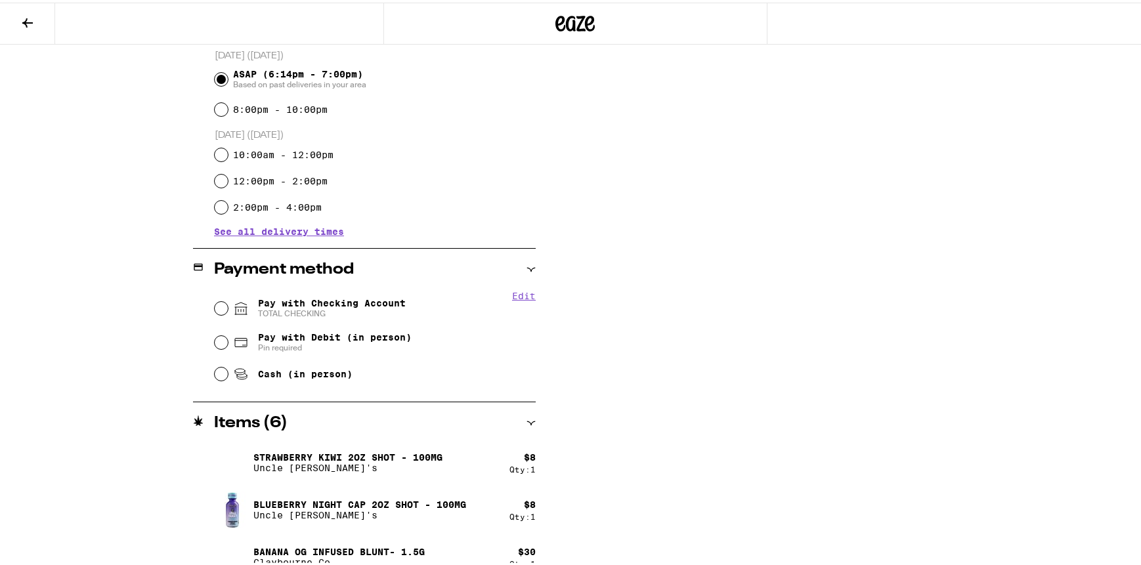
click at [301, 301] on span "Pay with Checking Account TOTAL CHECKING" at bounding box center [332, 305] width 148 height 21
click at [228, 301] on input "Pay with Checking Account TOTAL CHECKING" at bounding box center [221, 305] width 13 height 13
radio input "true"
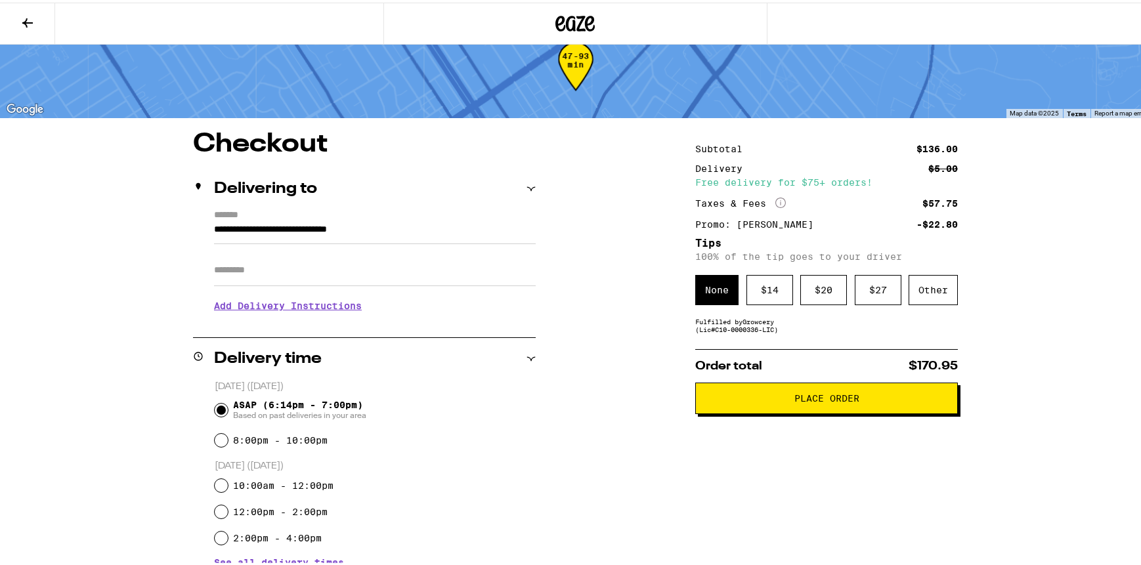
scroll to position [0, 0]
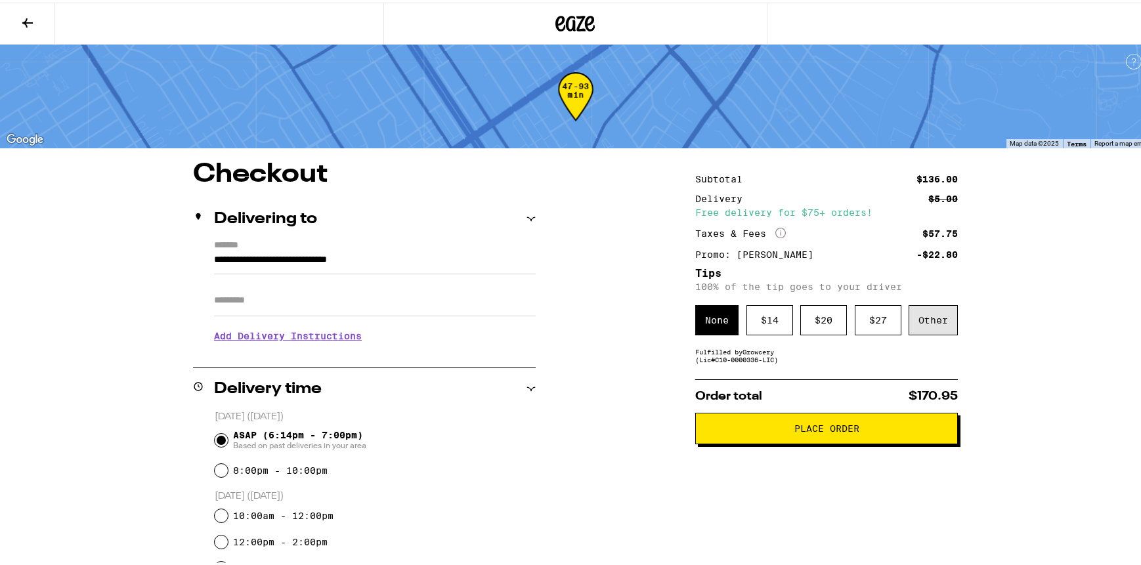
click at [918, 316] on div "Other" at bounding box center [933, 318] width 49 height 30
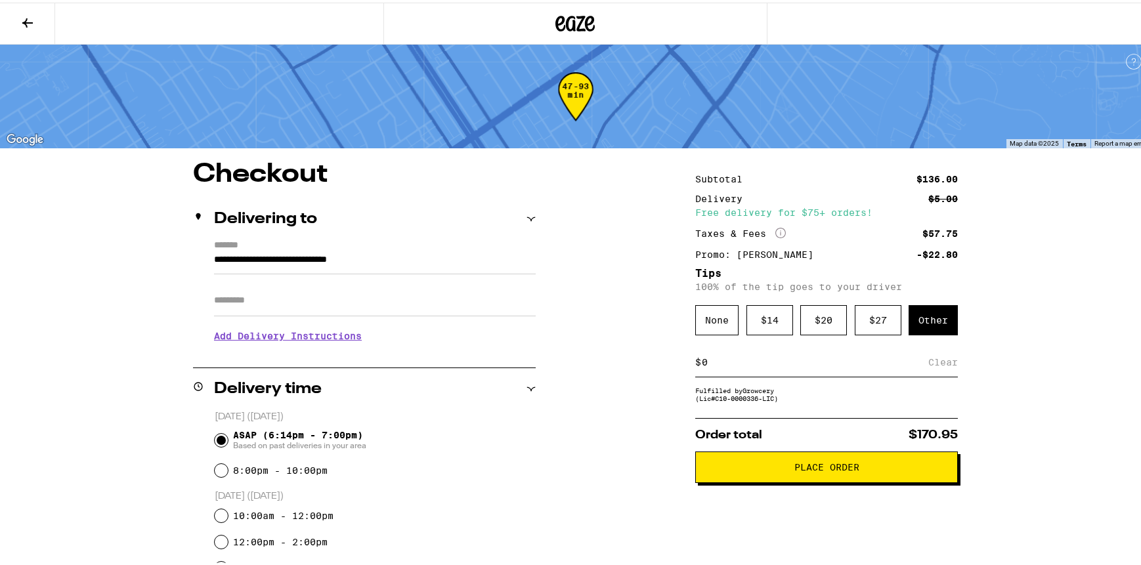
click at [904, 372] on div "$ Clear" at bounding box center [826, 360] width 263 height 30
click at [903, 366] on input at bounding box center [814, 360] width 227 height 12
type input "15"
click at [934, 361] on div "Save" at bounding box center [946, 359] width 24 height 29
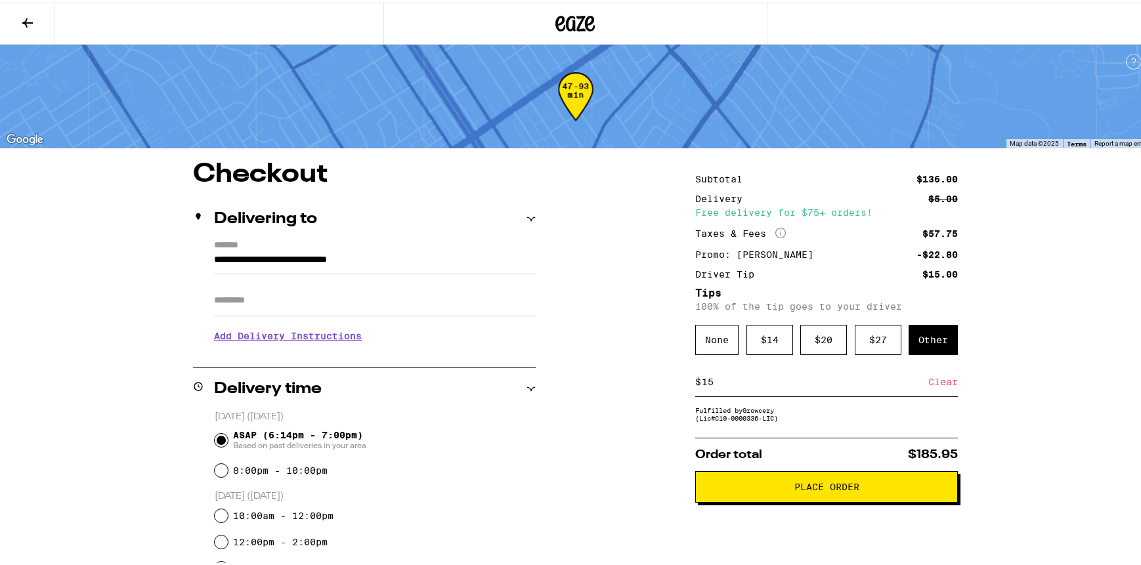
click at [833, 498] on button "Place Order" at bounding box center [826, 485] width 263 height 32
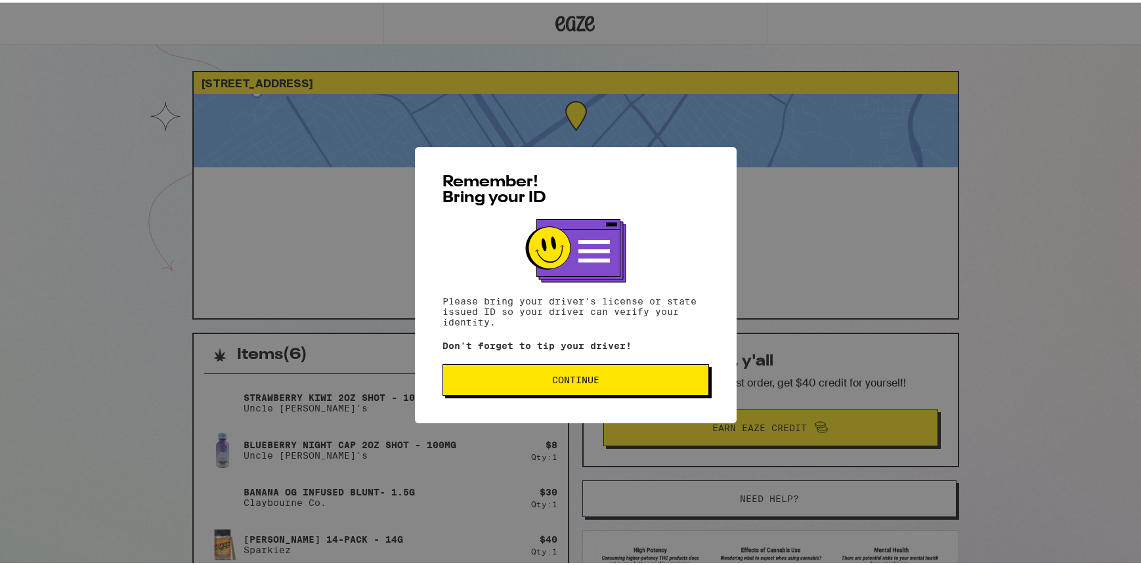
click at [537, 372] on button "Continue" at bounding box center [576, 378] width 267 height 32
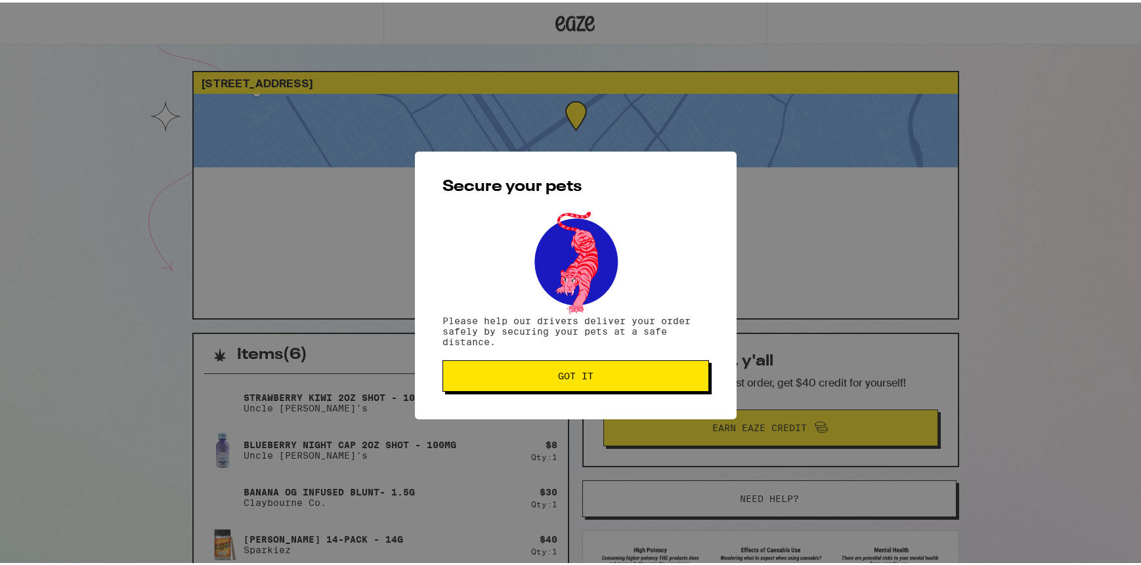
click at [546, 366] on button "Got it" at bounding box center [576, 374] width 267 height 32
